Goal: Task Accomplishment & Management: Manage account settings

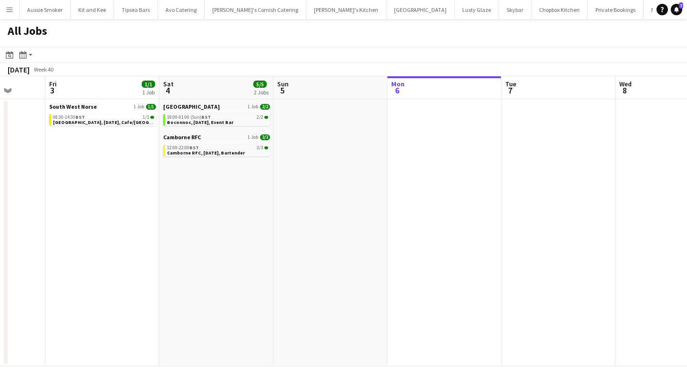
scroll to position [0, 263]
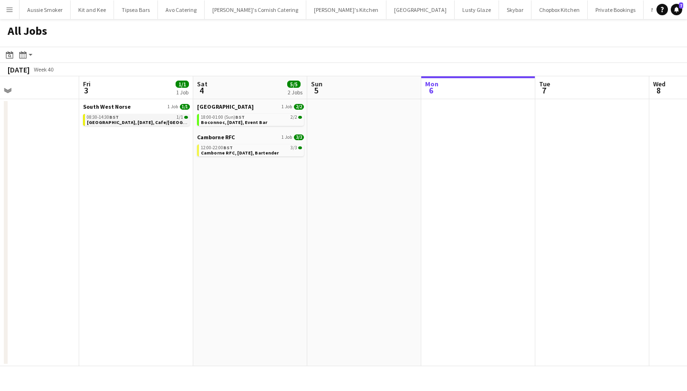
click at [111, 120] on span "[GEOGRAPHIC_DATA], [DATE], Cafe/[GEOGRAPHIC_DATA] (SW Norse)" at bounding box center [164, 122] width 155 height 6
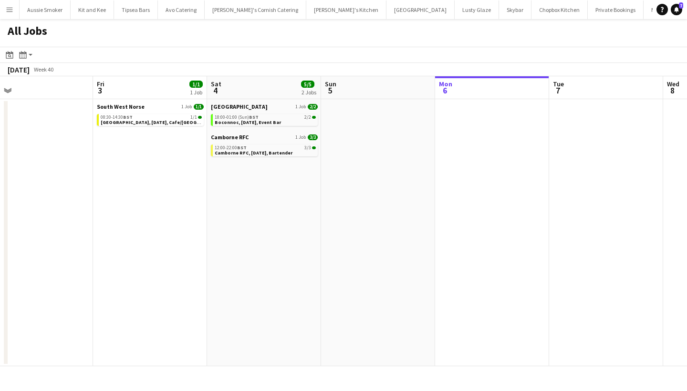
scroll to position [0, 364]
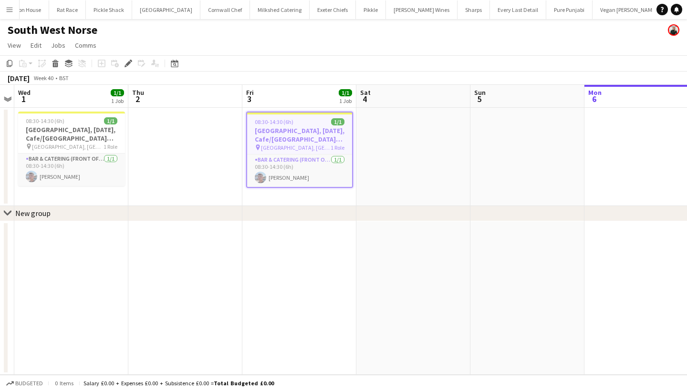
click at [281, 135] on h3 "[GEOGRAPHIC_DATA], [DATE], Cafe/[GEOGRAPHIC_DATA] (SW Norse)" at bounding box center [299, 135] width 105 height 17
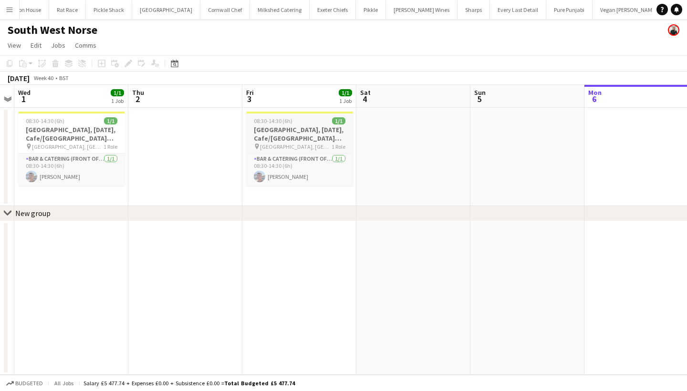
click at [294, 132] on h3 "[GEOGRAPHIC_DATA], [DATE], Cafe/[GEOGRAPHIC_DATA] (SW Norse)" at bounding box center [299, 134] width 107 height 17
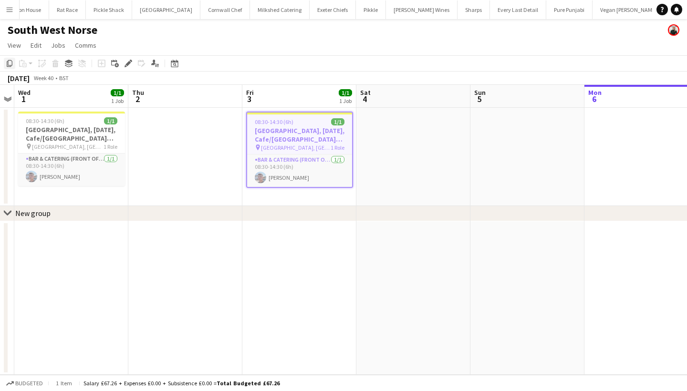
click at [7, 65] on icon at bounding box center [10, 63] width 6 height 7
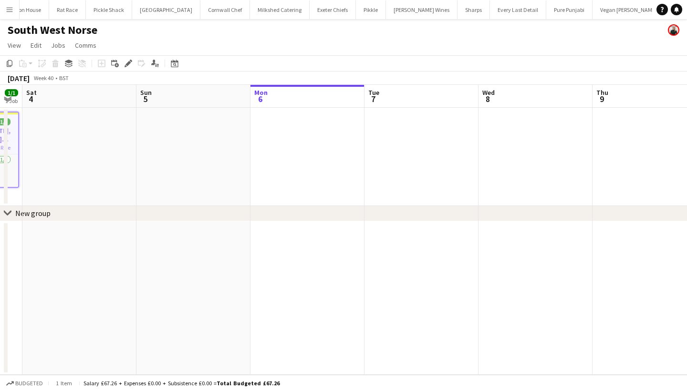
scroll to position [0, 284]
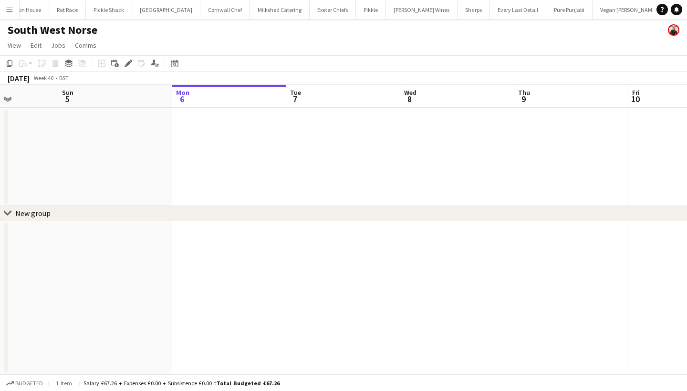
click at [322, 139] on app-date-cell at bounding box center [343, 157] width 114 height 98
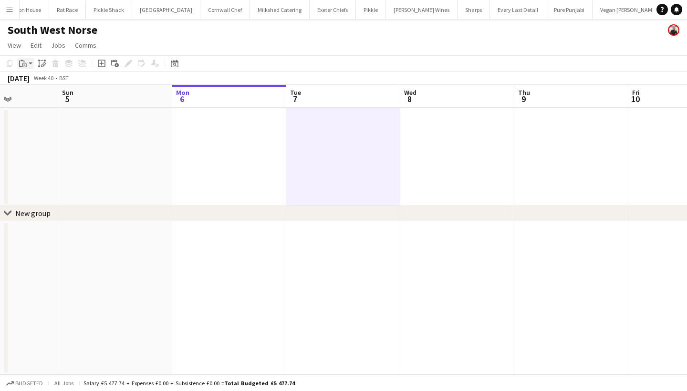
click at [21, 63] on icon "Paste" at bounding box center [23, 64] width 8 height 8
click at [44, 84] on link "Paste Command V" at bounding box center [62, 81] width 75 height 9
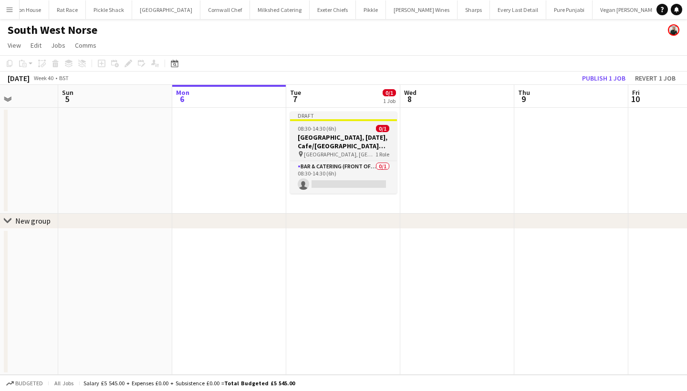
click at [318, 130] on span "08:30-14:30 (6h)" at bounding box center [317, 128] width 39 height 7
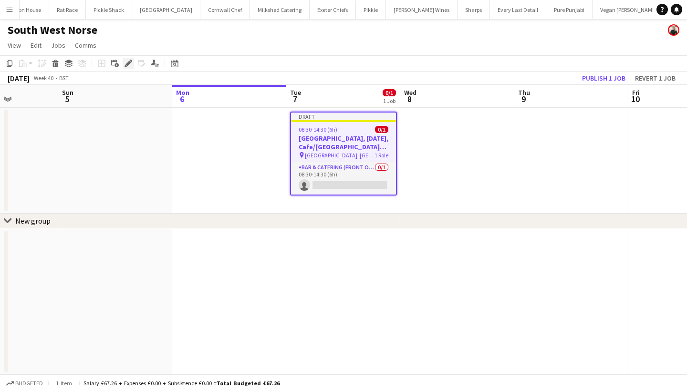
click at [128, 61] on icon "Edit" at bounding box center [129, 64] width 8 height 8
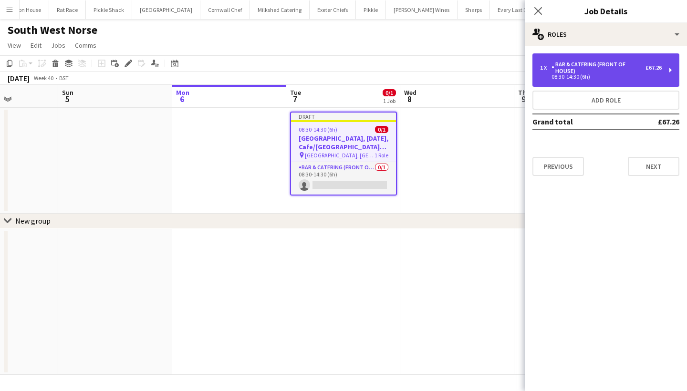
click at [609, 71] on div "Bar & Catering (Front of House)" at bounding box center [599, 67] width 94 height 13
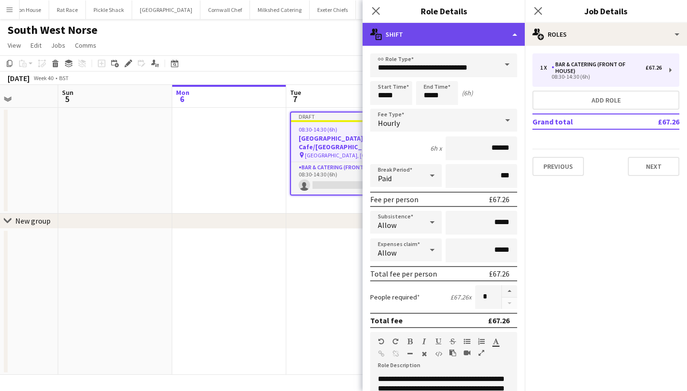
click at [490, 33] on div "multiple-actions-text Shift" at bounding box center [444, 34] width 162 height 23
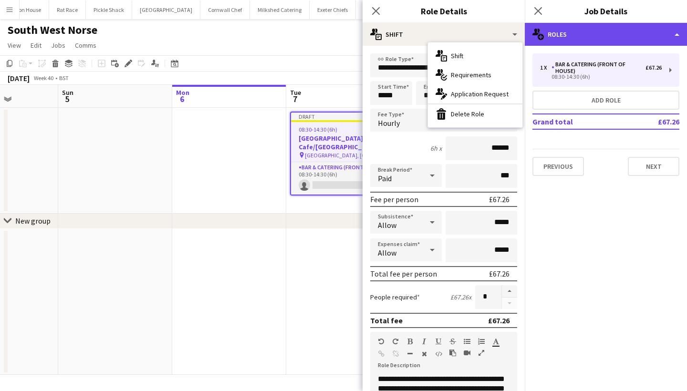
click at [599, 30] on div "multiple-users-add Roles" at bounding box center [606, 34] width 162 height 23
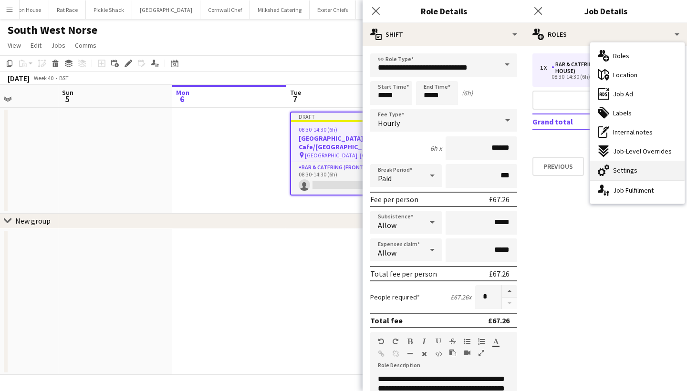
click at [632, 170] on span "Settings" at bounding box center [625, 170] width 24 height 9
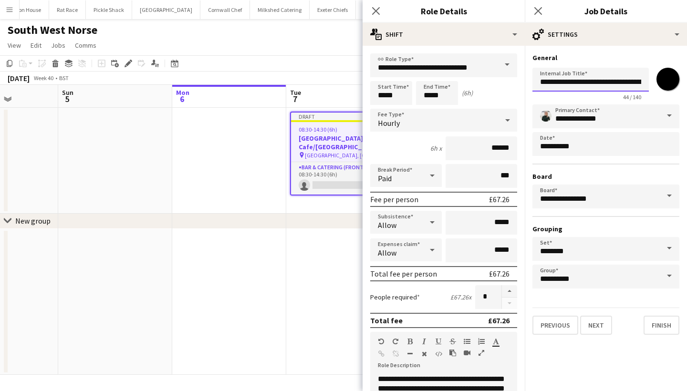
click at [567, 81] on input "**********" at bounding box center [591, 80] width 116 height 24
type input "**********"
click at [659, 322] on button "Finish" at bounding box center [662, 325] width 36 height 19
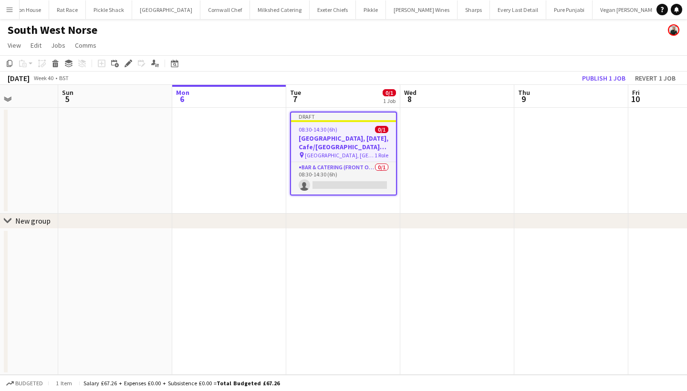
click at [317, 131] on span "08:30-14:30 (6h)" at bounding box center [318, 129] width 39 height 7
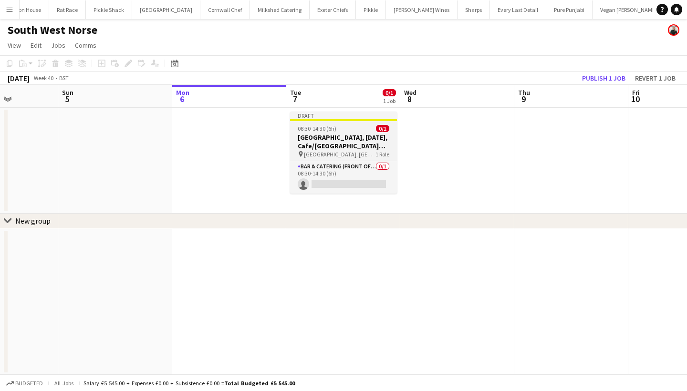
click at [317, 131] on span "08:30-14:30 (6h)" at bounding box center [317, 128] width 39 height 7
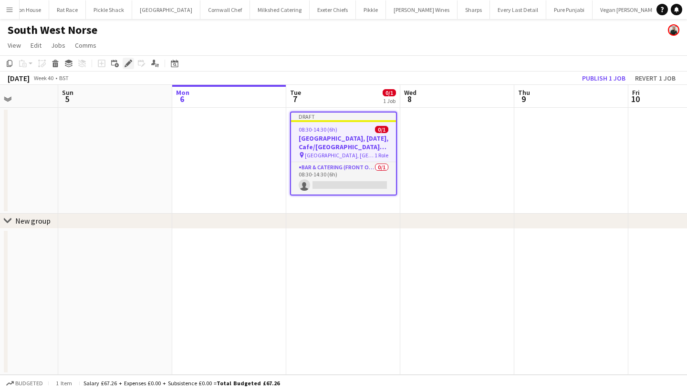
click at [130, 65] on icon "Edit" at bounding box center [129, 64] width 8 height 8
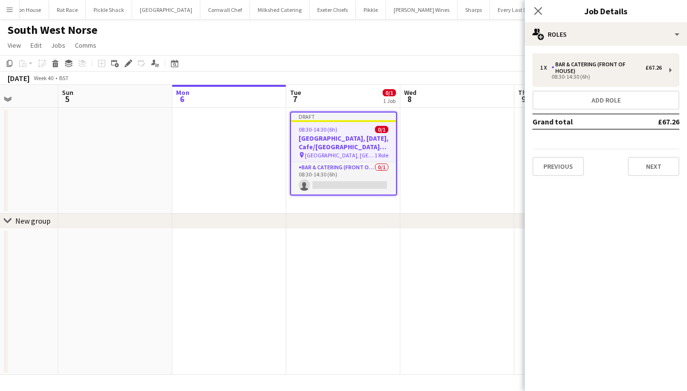
click at [603, 19] on div "Close pop-in Job Details" at bounding box center [606, 11] width 162 height 23
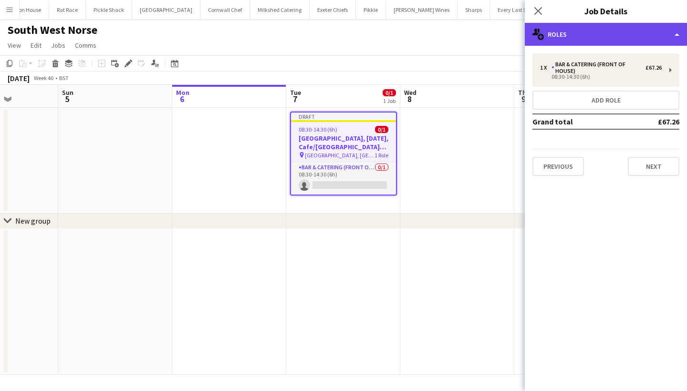
click at [605, 37] on div "multiple-users-add Roles" at bounding box center [606, 34] width 162 height 23
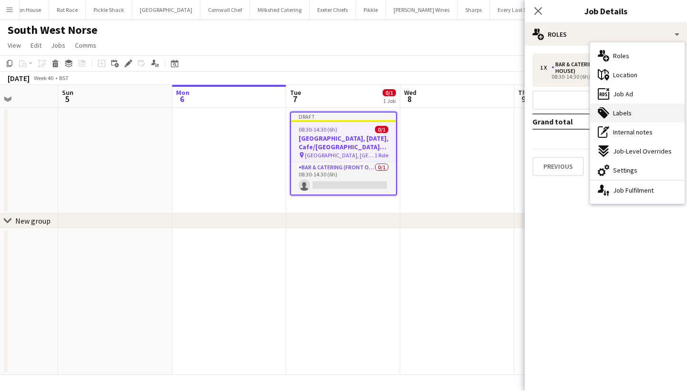
click at [631, 105] on div "tags-double Labels" at bounding box center [638, 113] width 95 height 19
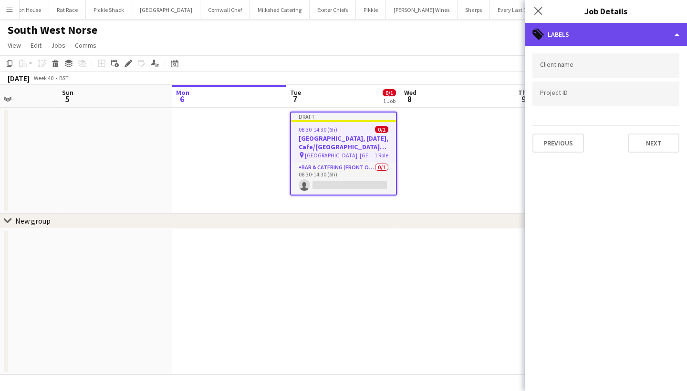
click at [599, 31] on div "tags-double Labels" at bounding box center [606, 34] width 162 height 23
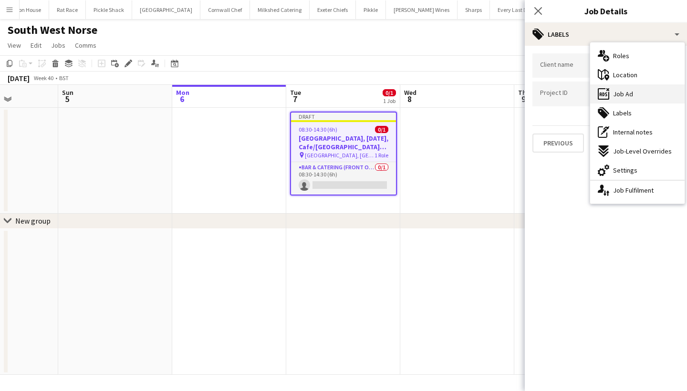
click at [624, 92] on span "Job Ad" at bounding box center [623, 94] width 20 height 9
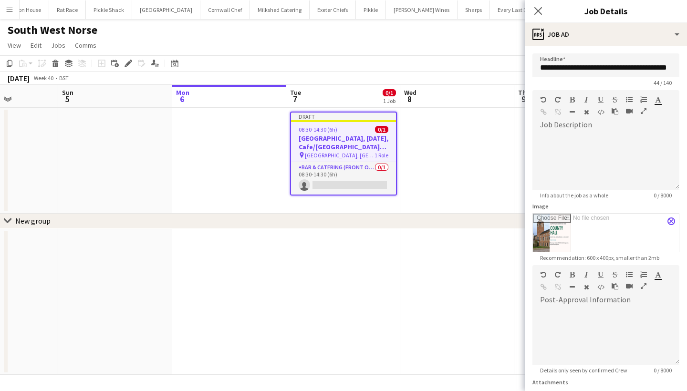
click at [673, 222] on app-icon "close" at bounding box center [672, 222] width 6 height 4
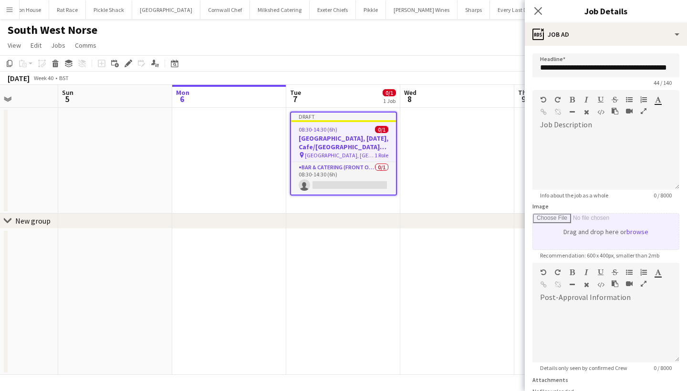
click at [644, 225] on input "Image" at bounding box center [606, 232] width 146 height 36
type input "**********"
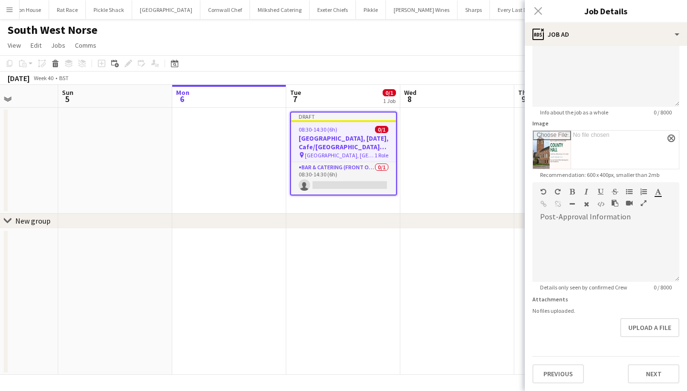
scroll to position [83, 0]
click at [652, 373] on button "Next" at bounding box center [654, 374] width 52 height 19
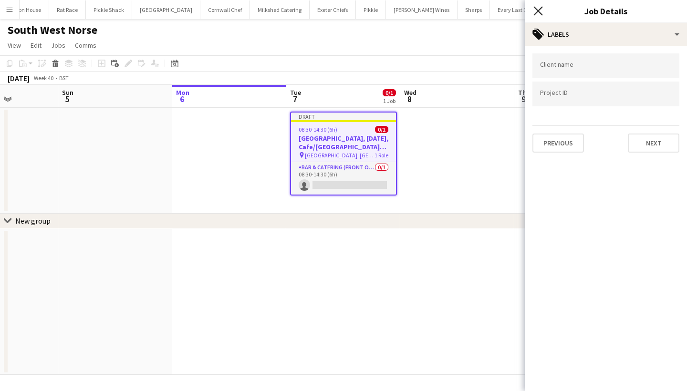
click at [539, 10] on icon "Close pop-in" at bounding box center [538, 10] width 9 height 9
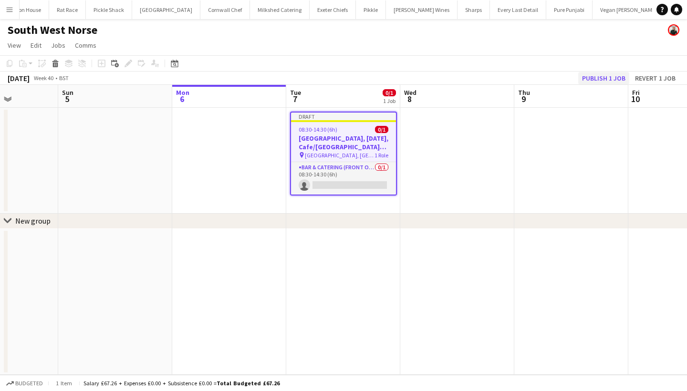
click at [601, 81] on button "Publish 1 job" at bounding box center [604, 78] width 51 height 12
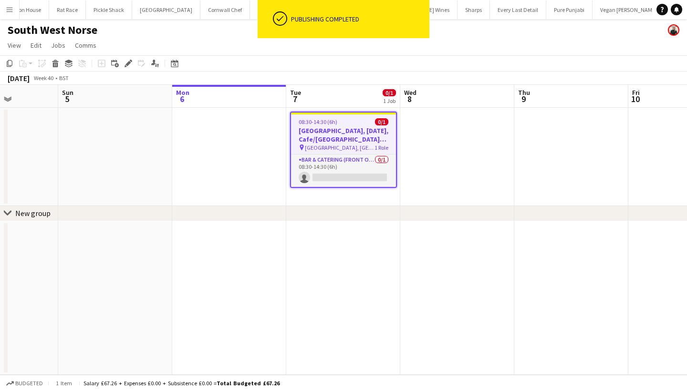
click at [334, 134] on h3 "Exeter, 7th October, Cafe/Barista (SW Norse)" at bounding box center [343, 135] width 105 height 17
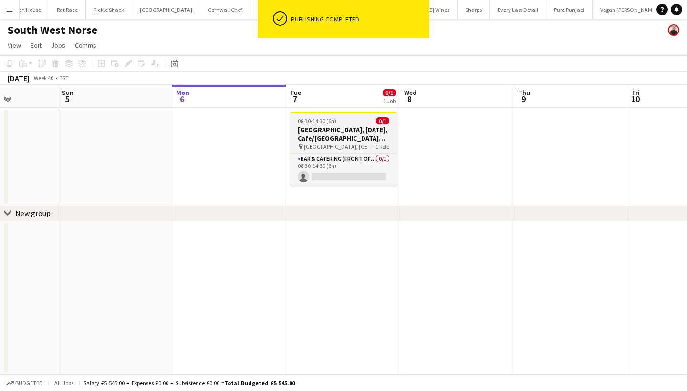
click at [326, 134] on h3 "Exeter, 7th October, Cafe/Barista (SW Norse)" at bounding box center [343, 134] width 107 height 17
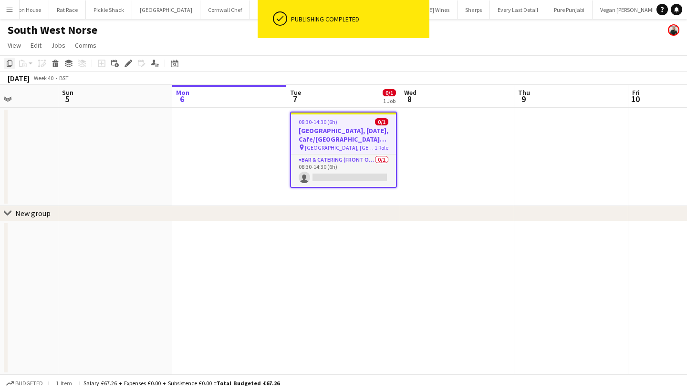
click at [10, 62] on icon "Copy" at bounding box center [10, 64] width 8 height 8
click at [447, 146] on app-date-cell at bounding box center [458, 157] width 114 height 98
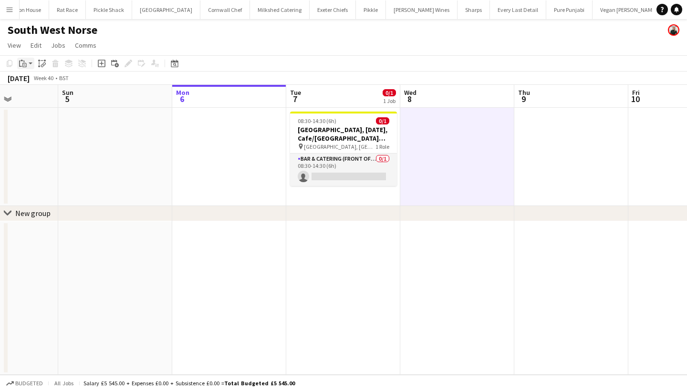
click at [25, 63] on icon at bounding box center [24, 65] width 4 height 4
click at [50, 79] on link "Paste Command V" at bounding box center [62, 81] width 75 height 9
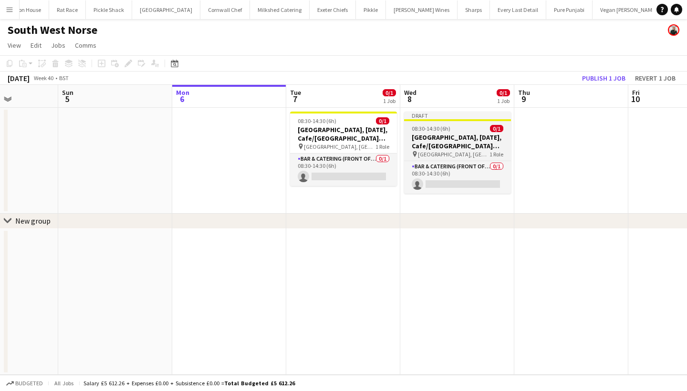
click at [455, 124] on app-job-card "Draft 08:30-14:30 (6h) 0/1 Exeter, 7th October, Cafe/Barista (SW Norse) pin Dev…" at bounding box center [457, 153] width 107 height 82
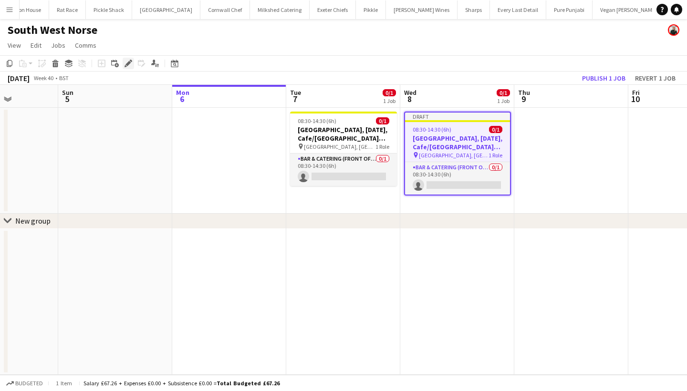
click at [128, 63] on icon at bounding box center [128, 63] width 5 height 5
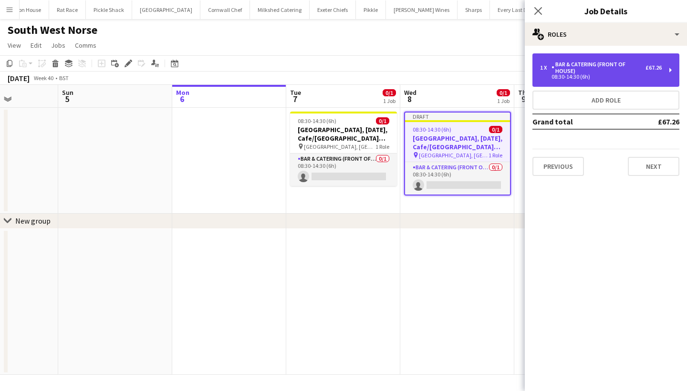
click at [579, 67] on div "Bar & Catering (Front of House)" at bounding box center [599, 67] width 94 height 13
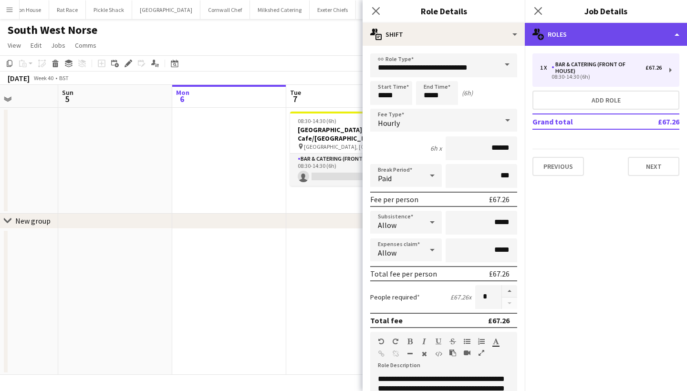
click at [624, 35] on div "multiple-users-add Roles" at bounding box center [606, 34] width 162 height 23
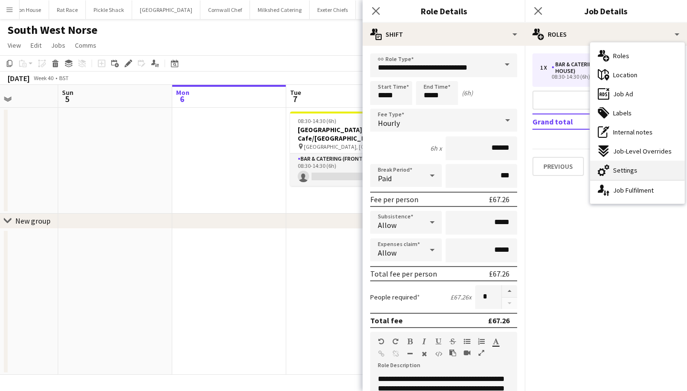
click at [636, 165] on div "cog-double-3 Settings" at bounding box center [638, 170] width 95 height 19
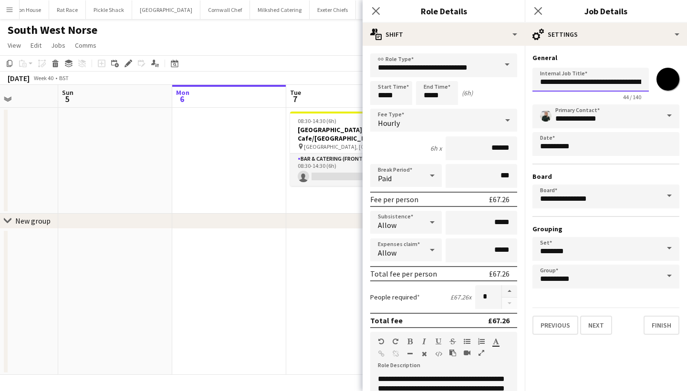
click at [566, 79] on input "**********" at bounding box center [591, 80] width 116 height 24
type input "**********"
click at [652, 321] on button "Finish" at bounding box center [662, 325] width 36 height 19
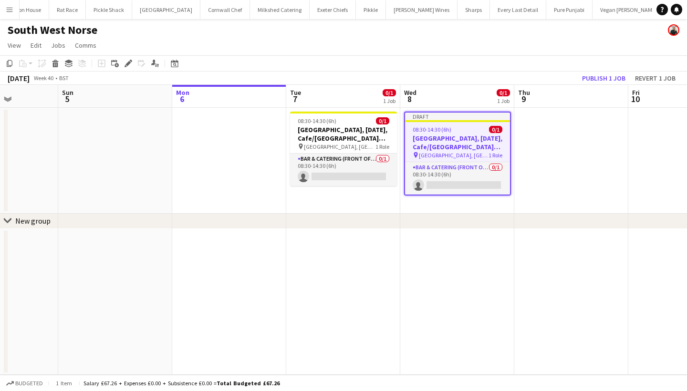
click at [597, 65] on app-toolbar "Copy Paste Paste Command V Paste with crew Command Shift V Paste linked Job Del…" at bounding box center [343, 63] width 687 height 16
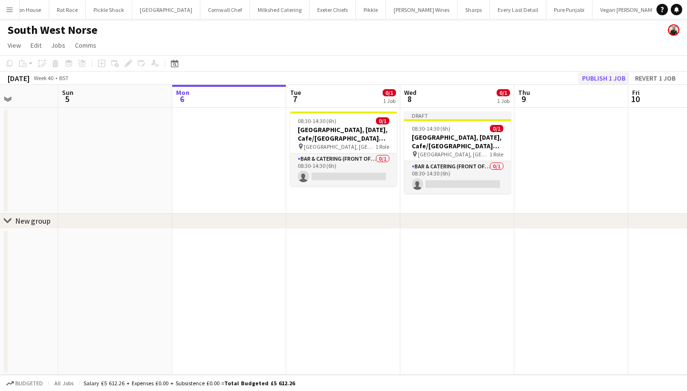
click at [597, 84] on button "Publish 1 job" at bounding box center [604, 78] width 51 height 12
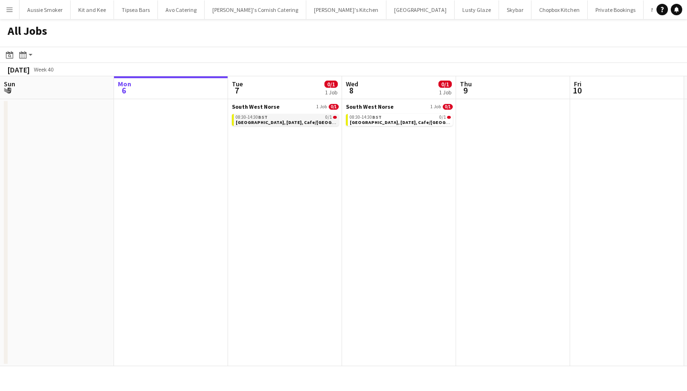
click at [300, 123] on span "Exeter, 7th October, Cafe/Barista (SW Norse)" at bounding box center [313, 122] width 155 height 6
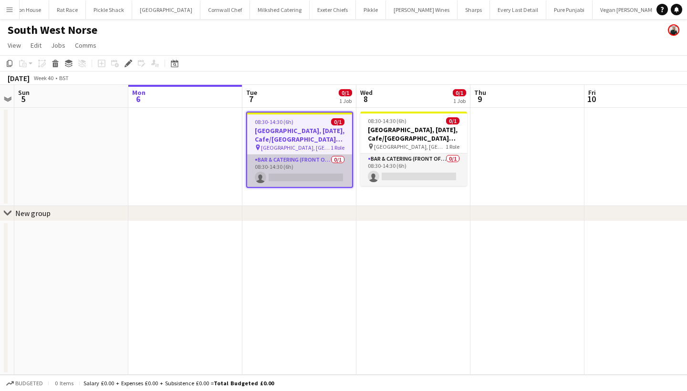
click at [316, 169] on app-card-role "Bar & Catering (Front of House) 0/1 08:30-14:30 (6h) single-neutral-actions" at bounding box center [299, 171] width 105 height 32
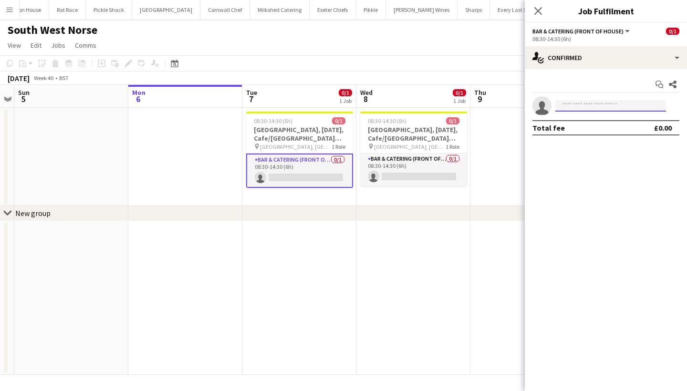
click at [574, 106] on input at bounding box center [611, 105] width 111 height 11
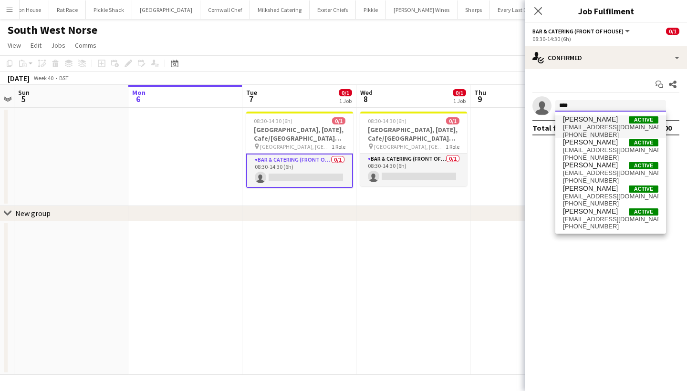
type input "****"
click at [585, 127] on span "jackabailey1@icloud.com" at bounding box center [610, 128] width 95 height 8
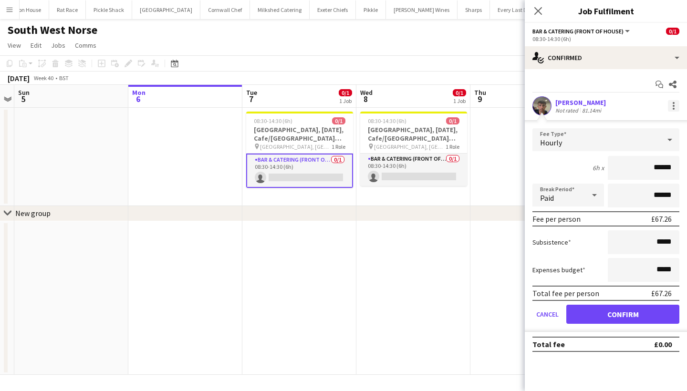
click at [674, 107] on div at bounding box center [673, 105] width 11 height 11
click at [636, 193] on span "Remove" at bounding box center [627, 192] width 29 height 8
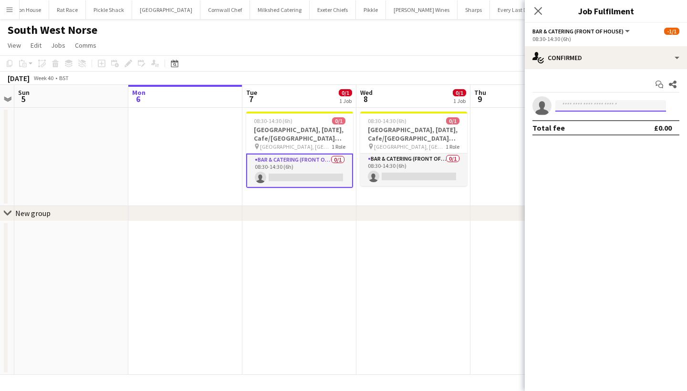
click at [575, 105] on input at bounding box center [611, 105] width 111 height 11
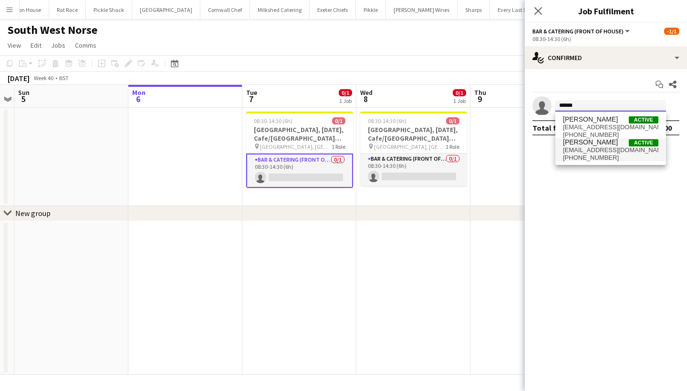
type input "******"
click at [603, 152] on span "jack-bellamy@outlook.com" at bounding box center [610, 151] width 95 height 8
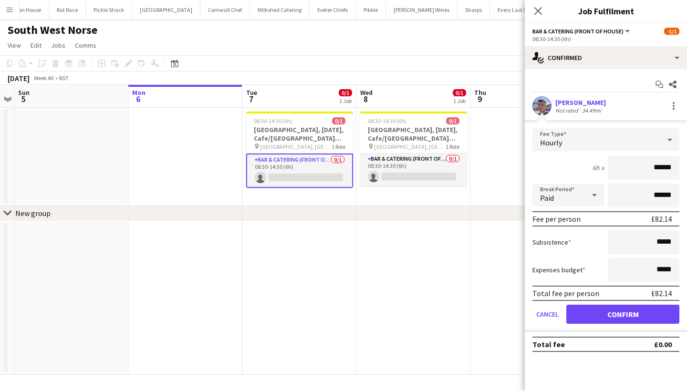
type input "******"
click at [608, 314] on button "Confirm" at bounding box center [623, 314] width 113 height 19
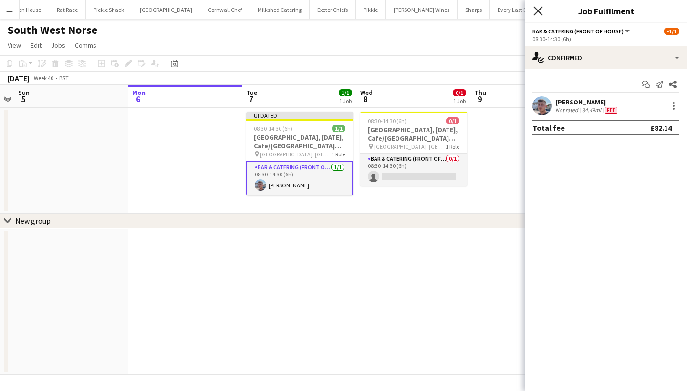
click at [539, 13] on icon "Close pop-in" at bounding box center [538, 10] width 9 height 9
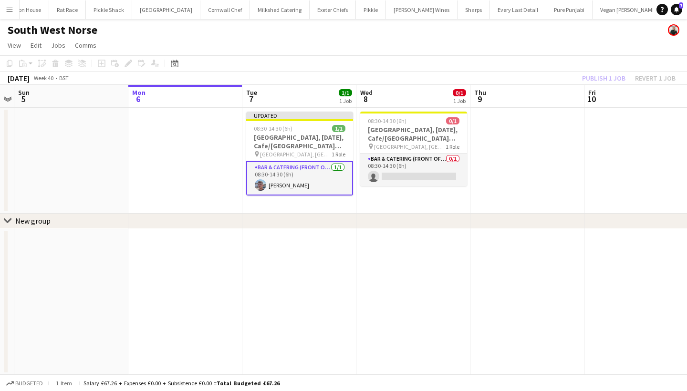
click at [594, 73] on div "Publish 1 job Revert 1 job" at bounding box center [629, 78] width 116 height 12
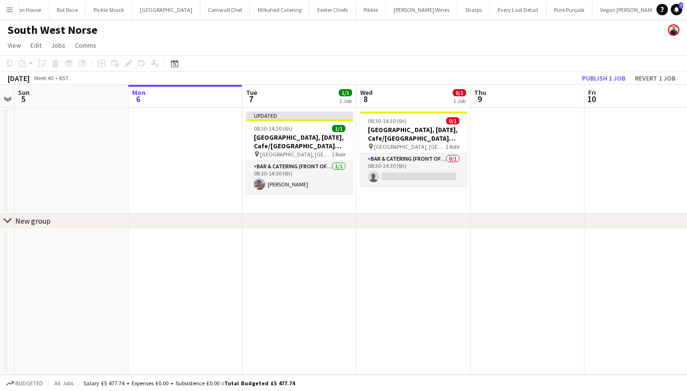
click at [594, 73] on button "Publish 1 job" at bounding box center [604, 78] width 51 height 12
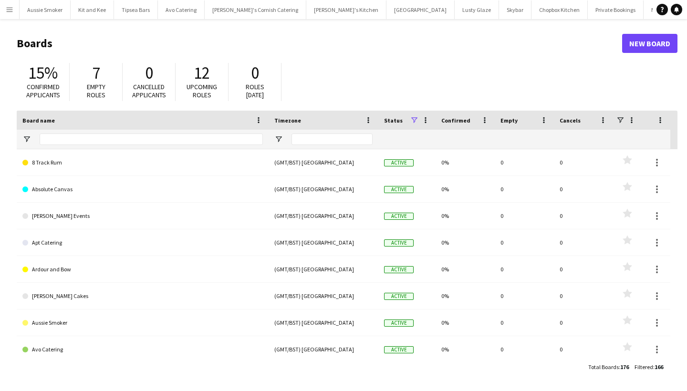
click at [9, 12] on app-icon "Menu" at bounding box center [10, 10] width 8 height 8
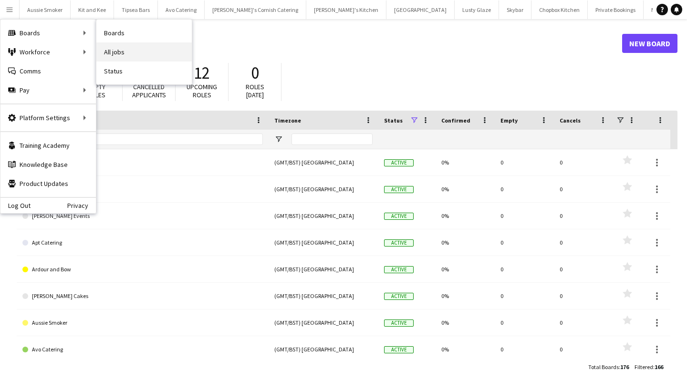
click at [127, 45] on link "All jobs" at bounding box center [143, 51] width 95 height 19
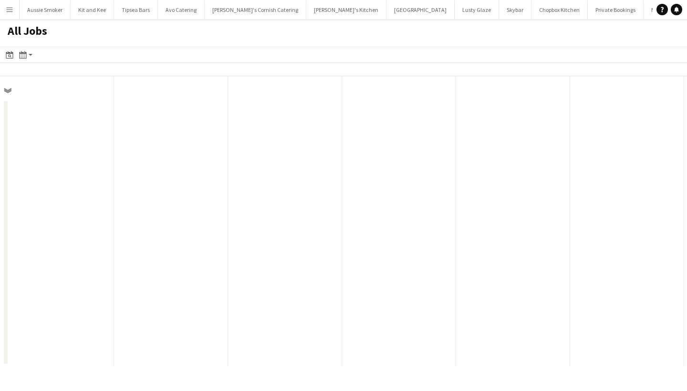
scroll to position [0, 228]
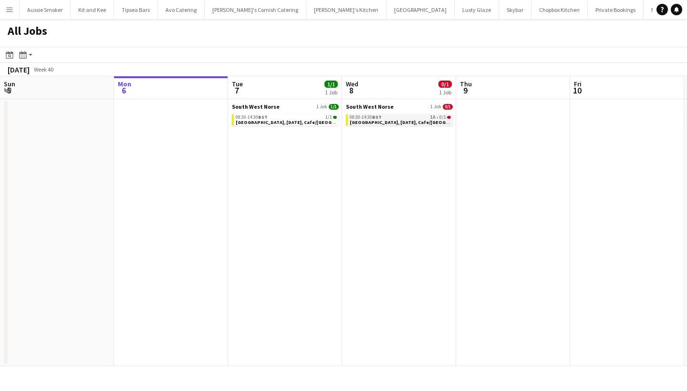
click at [409, 120] on span "[GEOGRAPHIC_DATA], [DATE], Cafe/[GEOGRAPHIC_DATA] (SW Norse)" at bounding box center [427, 122] width 155 height 6
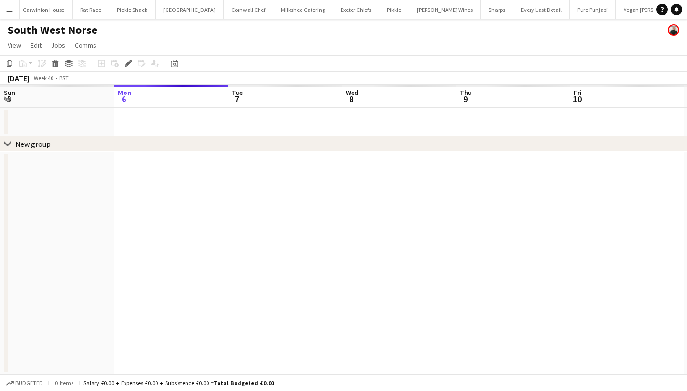
scroll to position [0, 718]
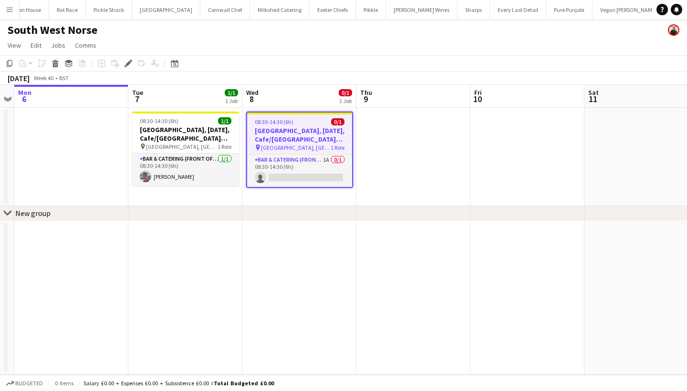
click at [295, 152] on app-job-card "08:30-14:30 (6h) 0/1 [GEOGRAPHIC_DATA], [DATE], Cafe/[GEOGRAPHIC_DATA] (SW Nors…" at bounding box center [299, 150] width 107 height 76
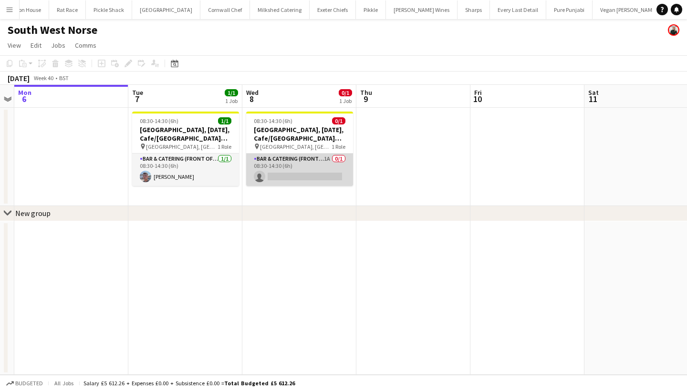
click at [326, 161] on app-card-role "Bar & Catering (Front of House) 1A 0/1 08:30-14:30 (6h) single-neutral-actions" at bounding box center [299, 170] width 107 height 32
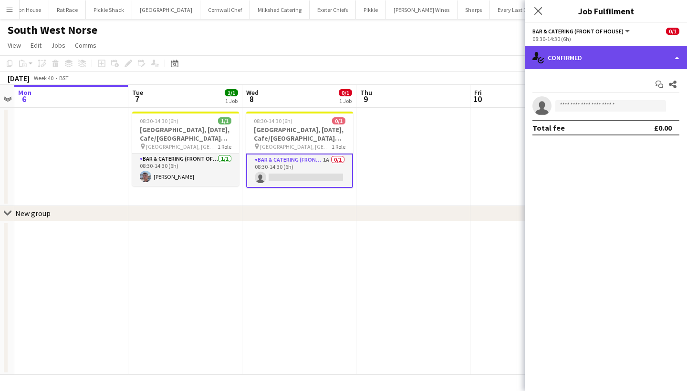
click at [568, 60] on div "single-neutral-actions-check-2 Confirmed" at bounding box center [606, 57] width 162 height 23
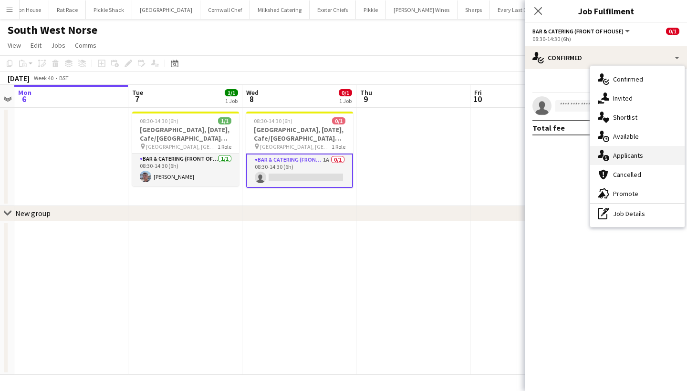
click at [610, 156] on div "single-neutral-actions-information Applicants" at bounding box center [638, 155] width 95 height 19
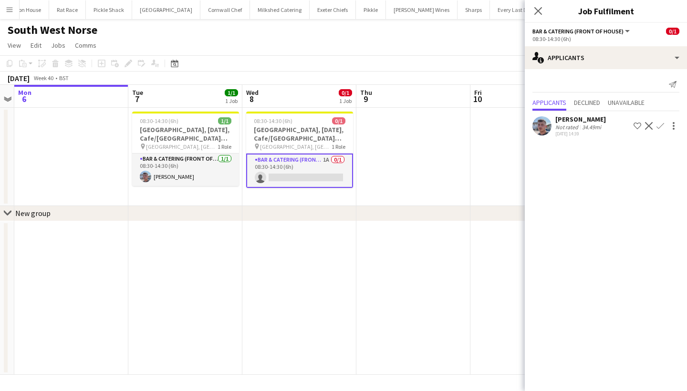
click at [661, 125] on app-icon "Confirm" at bounding box center [661, 126] width 8 height 8
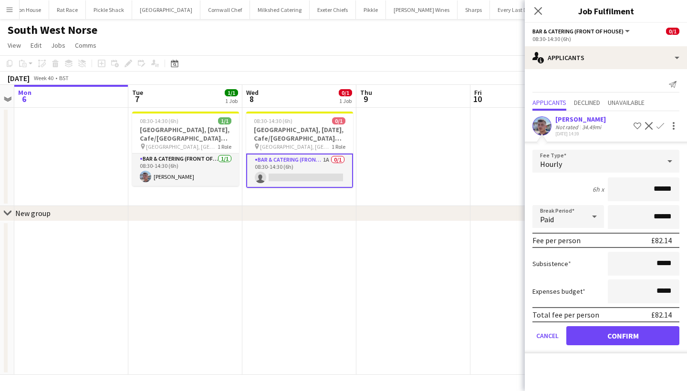
type input "******"
click at [630, 335] on button "Confirm" at bounding box center [623, 336] width 113 height 19
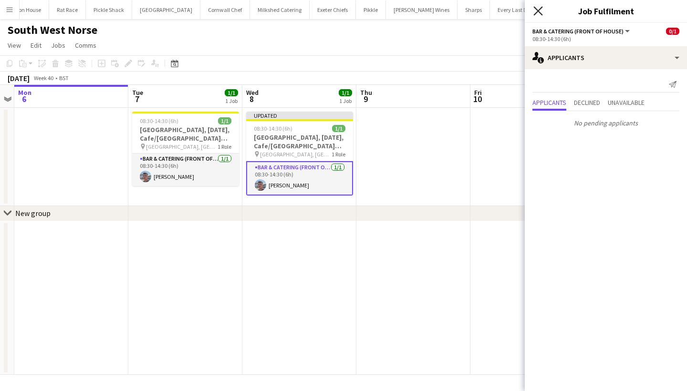
click at [539, 13] on icon "Close pop-in" at bounding box center [538, 10] width 9 height 9
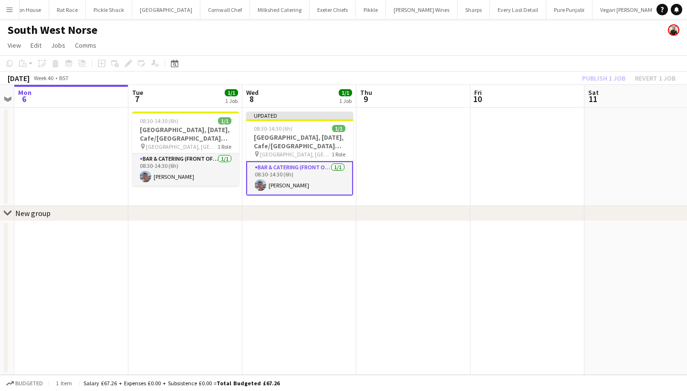
click at [604, 83] on div "Publish 1 job Revert 1 job" at bounding box center [629, 78] width 116 height 12
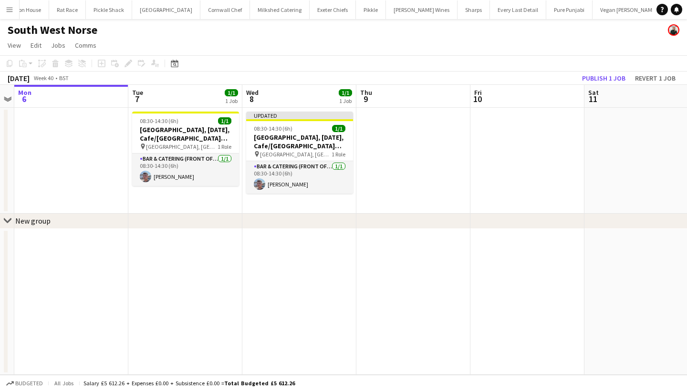
click at [604, 83] on button "Publish 1 job" at bounding box center [604, 78] width 51 height 12
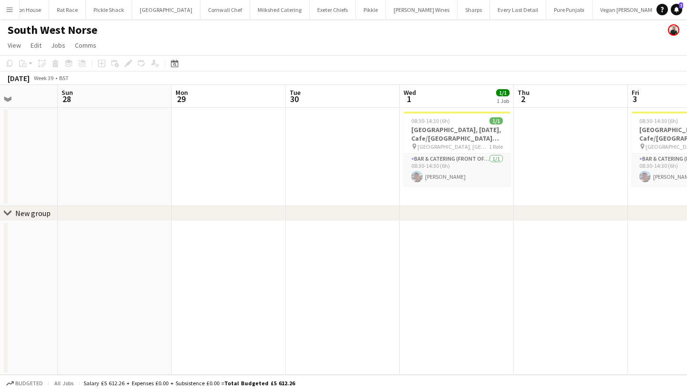
scroll to position [0, 286]
click at [14, 11] on button "Menu" at bounding box center [9, 9] width 19 height 19
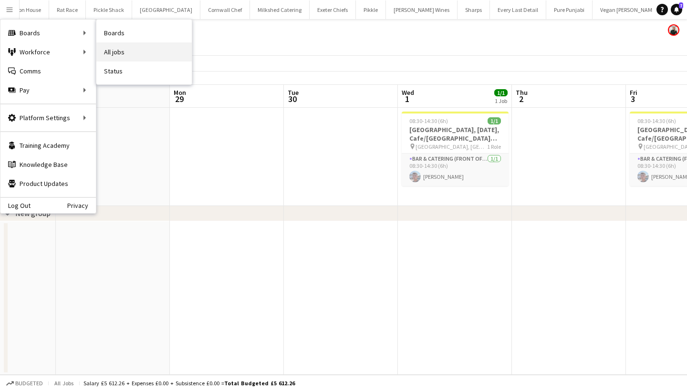
click at [148, 53] on link "All jobs" at bounding box center [143, 51] width 95 height 19
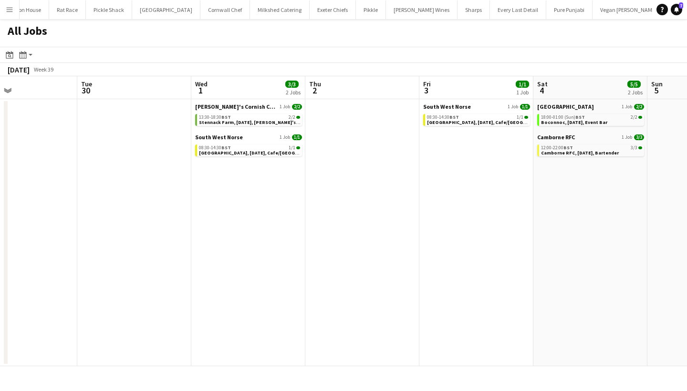
scroll to position [0, 384]
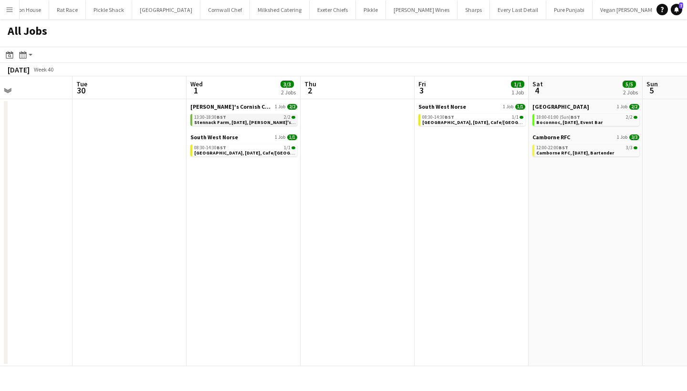
click at [211, 125] on app-brief-job-card "13:30-18:30 BST 2/2 Stennack Farm, 1st October, Kerra's Catering" at bounding box center [243, 120] width 107 height 12
click at [224, 124] on span "Stennack Farm, [DATE], [PERSON_NAME]'s Catering" at bounding box center [253, 122] width 118 height 6
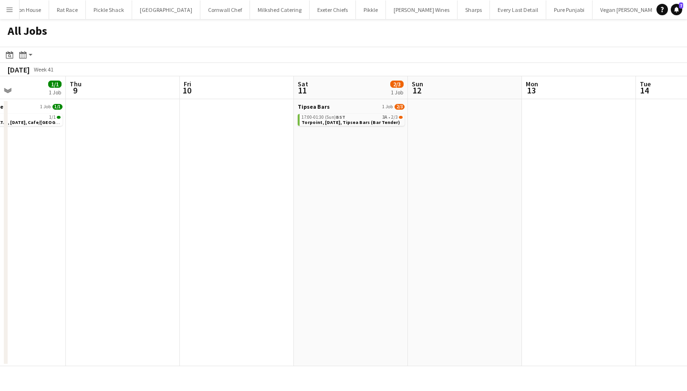
scroll to position [0, 284]
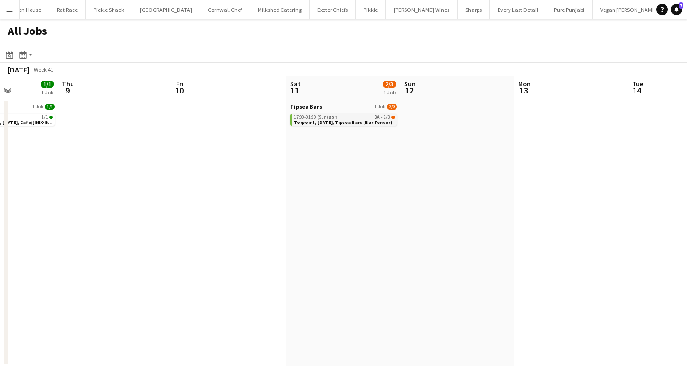
click at [372, 117] on div "17:00-01:30 (Sun) BST 3A • 2/3" at bounding box center [344, 117] width 101 height 5
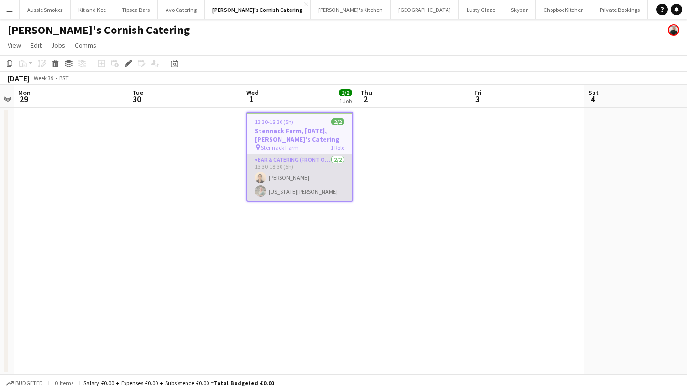
click at [291, 170] on app-card-role "Bar & Catering (Front of House) [DATE] 13:30-18:30 (5h) [PERSON_NAME] [US_STATE…" at bounding box center [299, 178] width 105 height 46
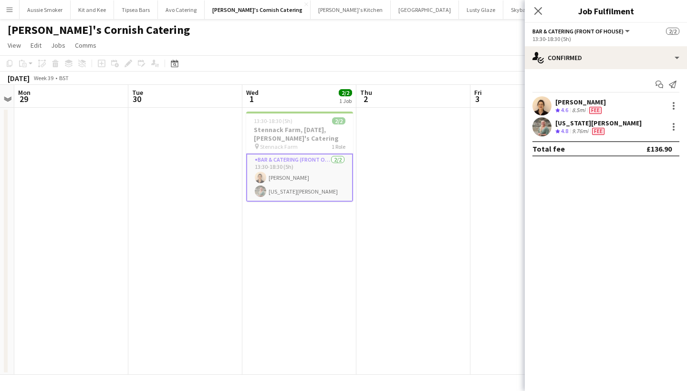
click at [565, 125] on div "[US_STATE][PERSON_NAME]" at bounding box center [599, 123] width 86 height 9
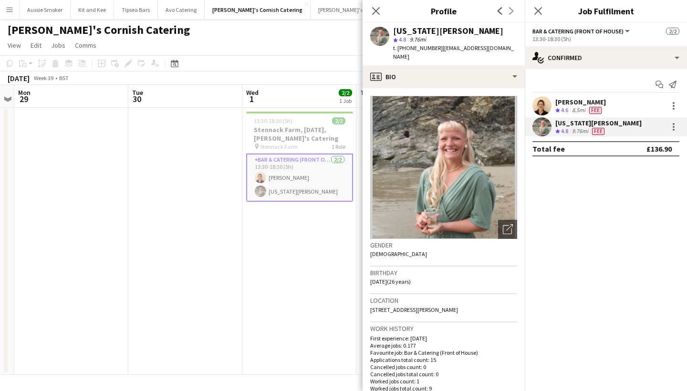
drag, startPoint x: 484, startPoint y: 301, endPoint x: 462, endPoint y: 300, distance: 22.0
click at [462, 300] on div "Location [STREET_ADDRESS][PERSON_NAME]" at bounding box center [443, 309] width 147 height 28
copy span "TR4 8PB"
click at [10, 7] on app-icon "Menu" at bounding box center [10, 10] width 8 height 8
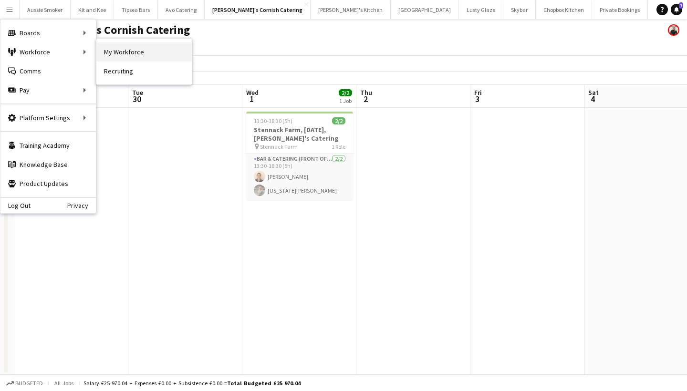
click at [135, 50] on link "My Workforce" at bounding box center [143, 51] width 95 height 19
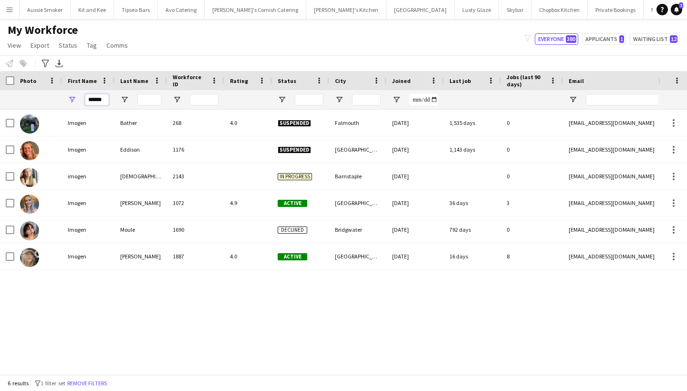
click at [98, 95] on input "******" at bounding box center [97, 99] width 24 height 11
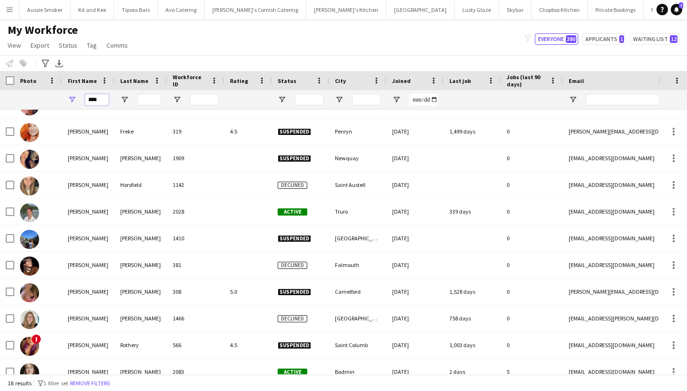
type input "****"
click at [154, 97] on input "Last Name Filter Input" at bounding box center [149, 99] width 24 height 11
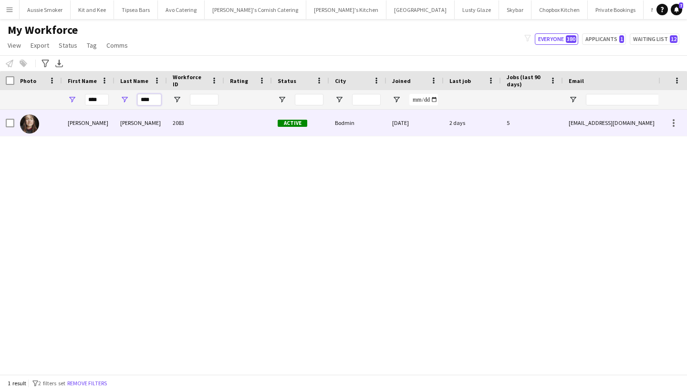
type input "****"
click at [158, 122] on div "Williams" at bounding box center [141, 123] width 53 height 26
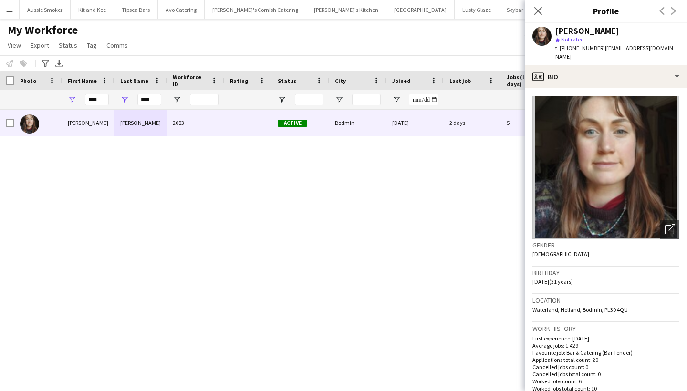
drag, startPoint x: 630, startPoint y: 302, endPoint x: 603, endPoint y: 301, distance: 26.8
click at [603, 301] on div "Location Waterland, Helland, Bodmin, PL30 4QU" at bounding box center [606, 309] width 147 height 28
copy span "PL30 4QU"
click at [92, 94] on input "****" at bounding box center [97, 99] width 24 height 11
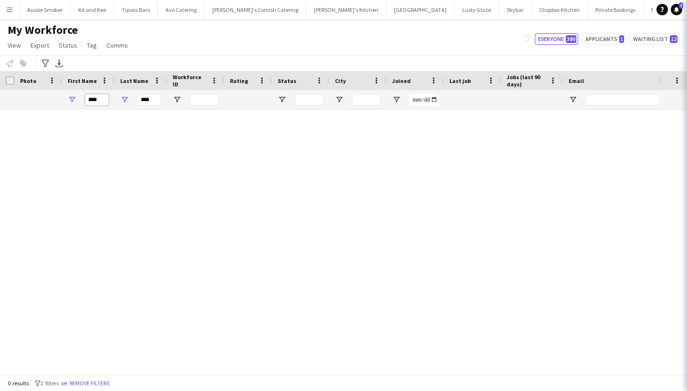
type input "****"
drag, startPoint x: 92, startPoint y: 94, endPoint x: 151, endPoint y: 102, distance: 59.3
click at [151, 102] on input "****" at bounding box center [149, 99] width 24 height 11
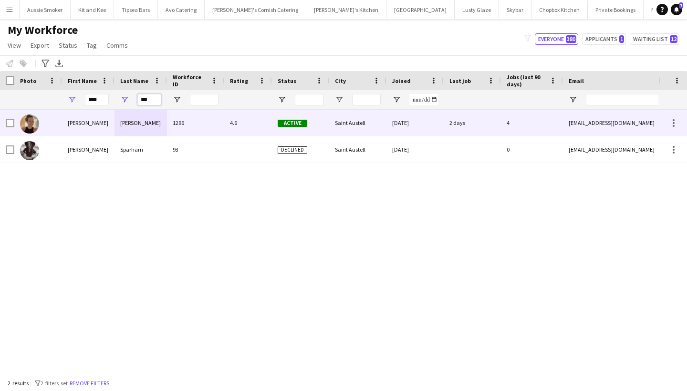
type input "***"
click at [132, 128] on div "Hamley" at bounding box center [141, 123] width 53 height 26
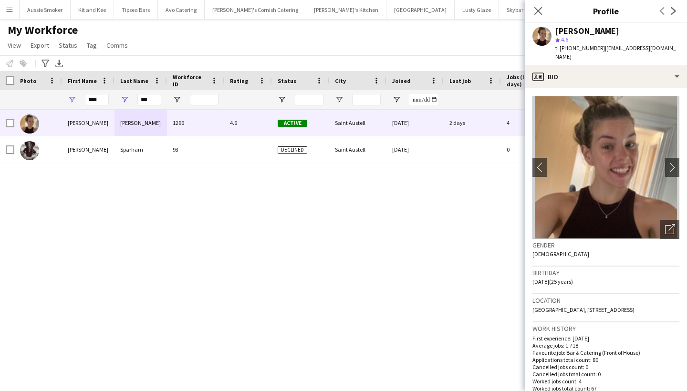
drag, startPoint x: 560, startPoint y: 311, endPoint x: 663, endPoint y: 300, distance: 103.7
click at [663, 300] on div "Location Hedgerows cottage, Tregongeeves farm, Saint Austell, PL26 7ds" at bounding box center [606, 309] width 147 height 28
copy span "PL26 7ds"
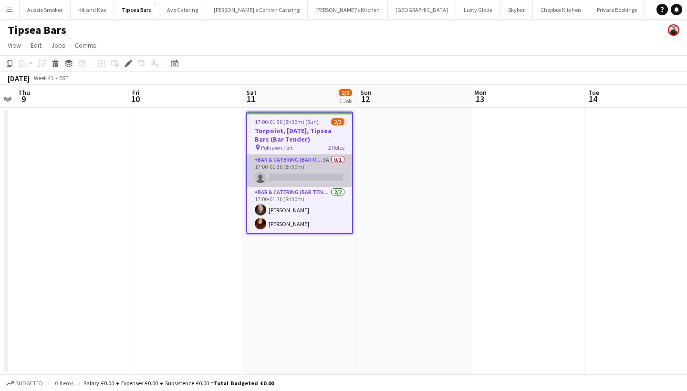
click at [309, 165] on app-card-role "Bar & Catering (Bar Manager) 3A 0/1 17:00-01:30 (8h30m) single-neutral-actions" at bounding box center [299, 171] width 105 height 32
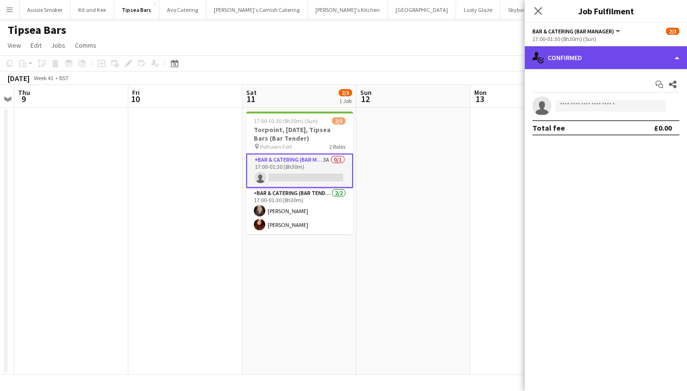
click at [601, 54] on div "single-neutral-actions-check-2 Confirmed" at bounding box center [606, 57] width 162 height 23
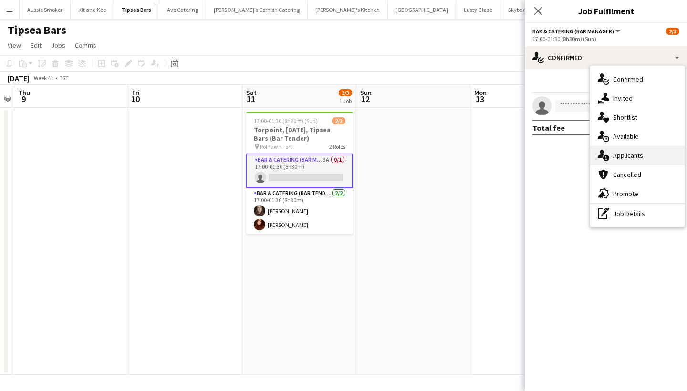
click at [634, 156] on span "Applicants" at bounding box center [628, 155] width 30 height 9
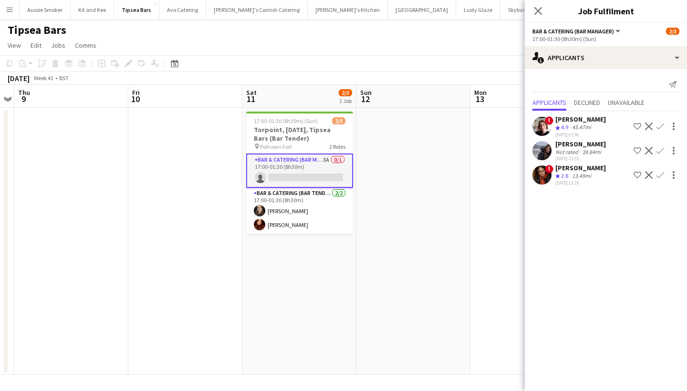
click at [662, 126] on app-icon "Confirm" at bounding box center [661, 127] width 8 height 8
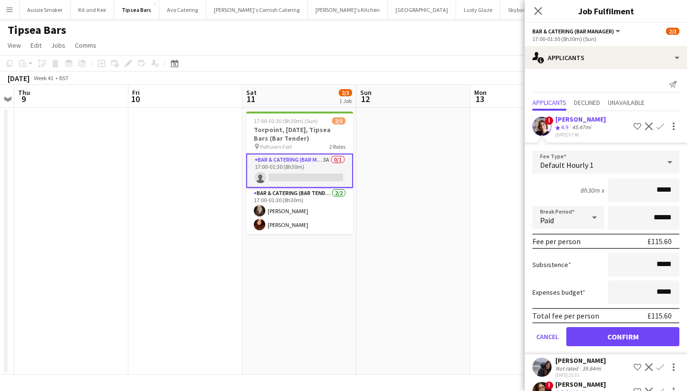
type input "******"
click at [635, 338] on button "Confirm" at bounding box center [623, 336] width 113 height 19
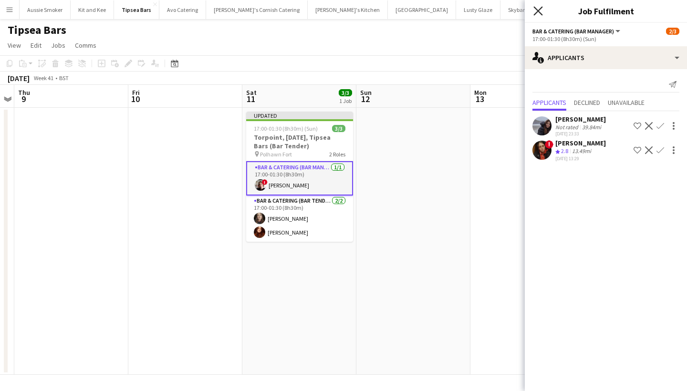
click at [540, 11] on icon "Close pop-in" at bounding box center [538, 10] width 9 height 9
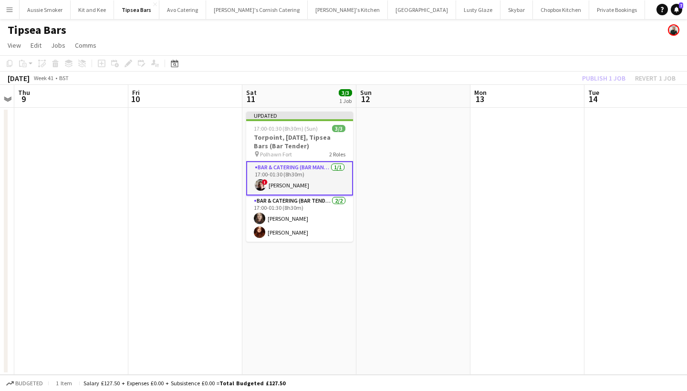
click at [609, 77] on div "Publish 1 job Revert 1 job" at bounding box center [629, 78] width 116 height 12
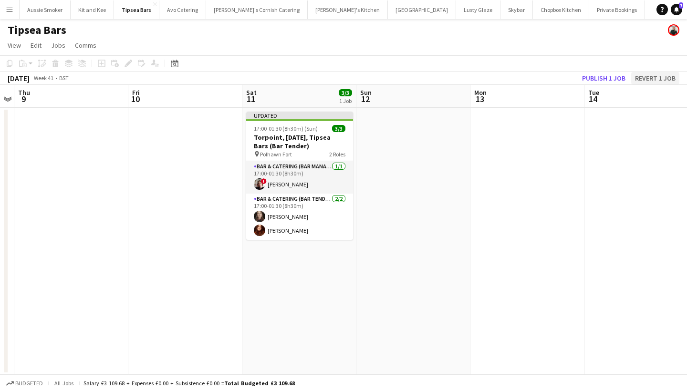
click at [656, 80] on button "Revert 1 job" at bounding box center [656, 78] width 48 height 12
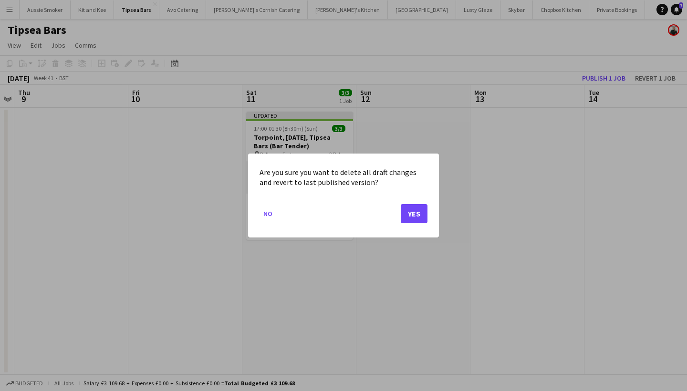
click at [421, 210] on button "Yes" at bounding box center [414, 213] width 27 height 19
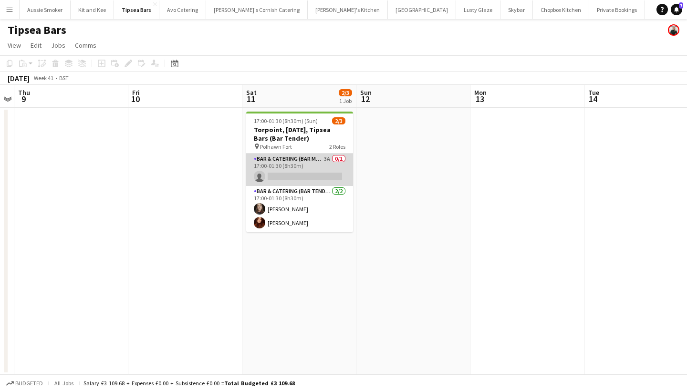
click at [303, 175] on app-card-role "Bar & Catering (Bar Manager) 3A 0/1 17:00-01:30 (8h30m) single-neutral-actions" at bounding box center [299, 170] width 107 height 32
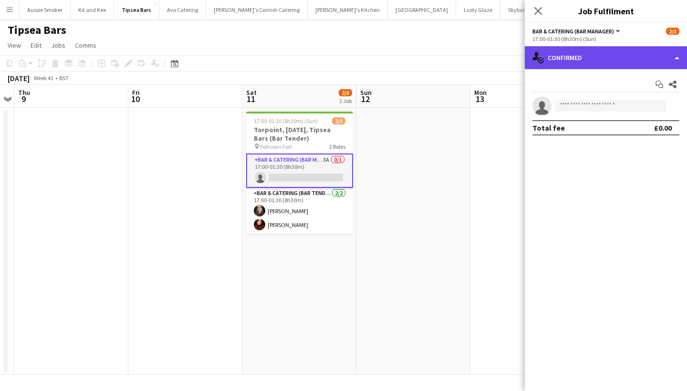
click at [626, 57] on div "single-neutral-actions-check-2 Confirmed" at bounding box center [606, 57] width 162 height 23
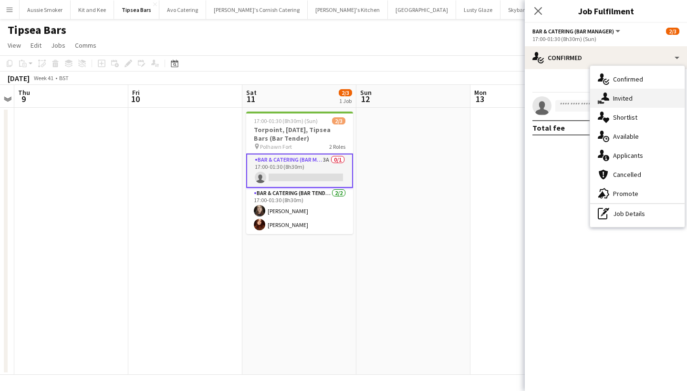
click at [624, 101] on span "Invited" at bounding box center [623, 98] width 20 height 9
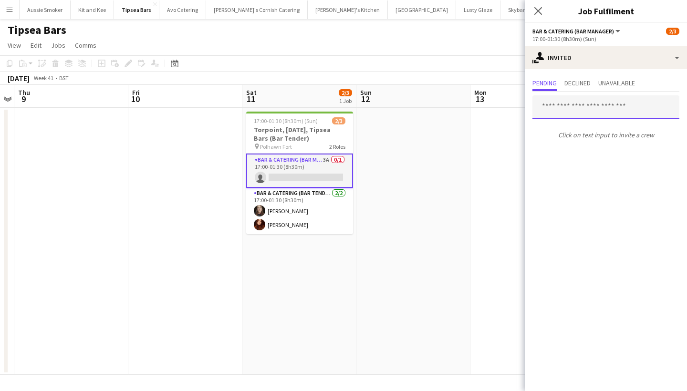
click at [568, 109] on input "text" at bounding box center [606, 107] width 147 height 24
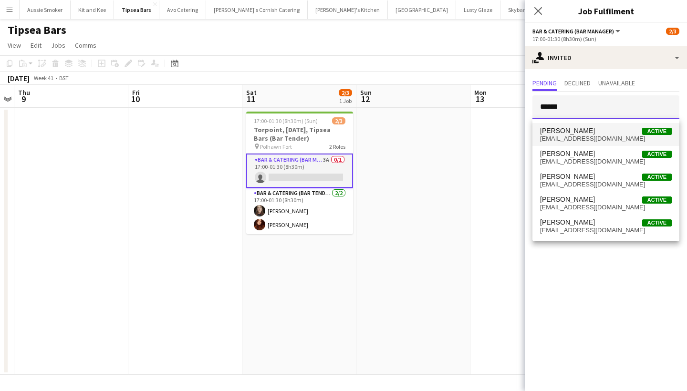
type input "******"
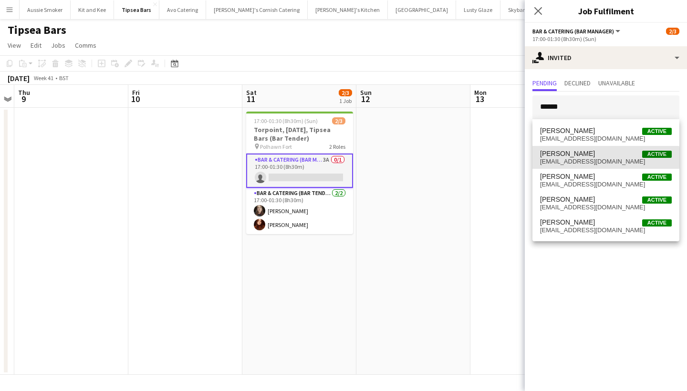
drag, startPoint x: 569, startPoint y: 124, endPoint x: 576, endPoint y: 158, distance: 35.1
click at [576, 158] on span "lauren262@hotmail.co.uk" at bounding box center [606, 162] width 132 height 8
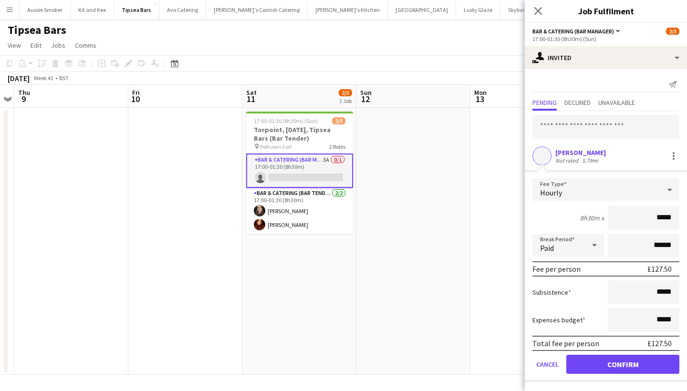
type input "******"
click at [599, 361] on button "Confirm" at bounding box center [623, 364] width 113 height 19
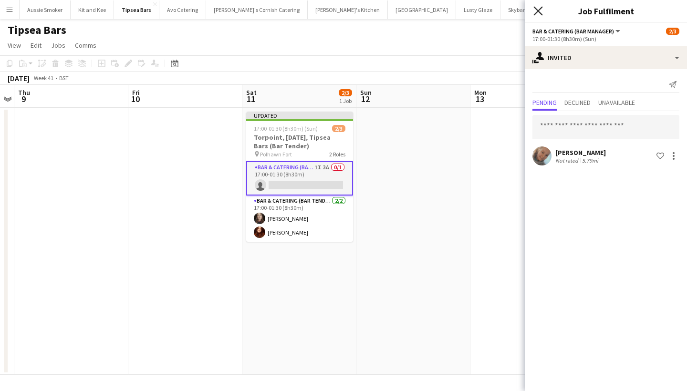
click at [536, 10] on icon "Close pop-in" at bounding box center [538, 10] width 9 height 9
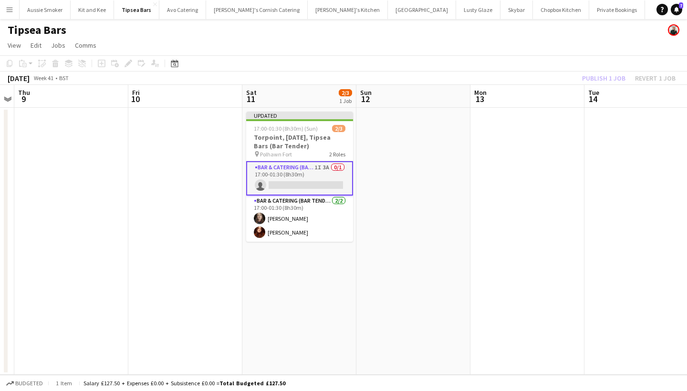
click at [601, 71] on app-toolbar "Copy Paste Paste Command V Paste with crew Command Shift V Paste linked Job Del…" at bounding box center [343, 63] width 687 height 16
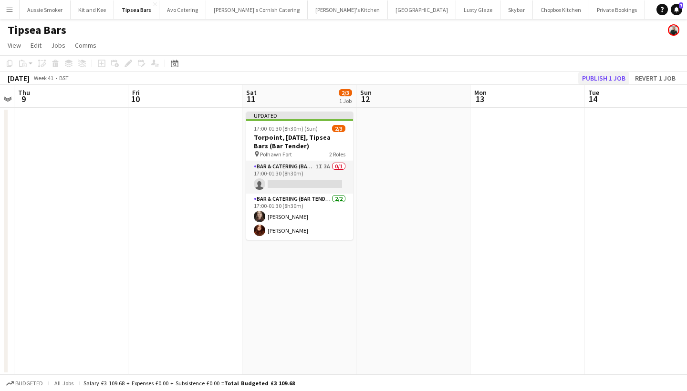
click at [601, 79] on button "Publish 1 job" at bounding box center [604, 78] width 51 height 12
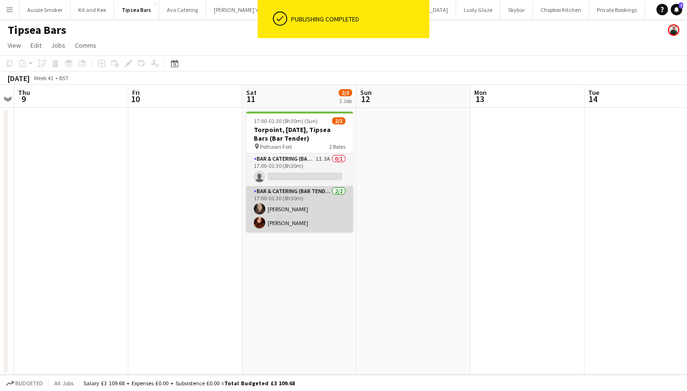
click at [283, 229] on app-card-role "Bar & Catering (Bar Tender) 2/2 17:00-01:30 (8h30m) Emma Williams Megan Roberts" at bounding box center [299, 209] width 107 height 46
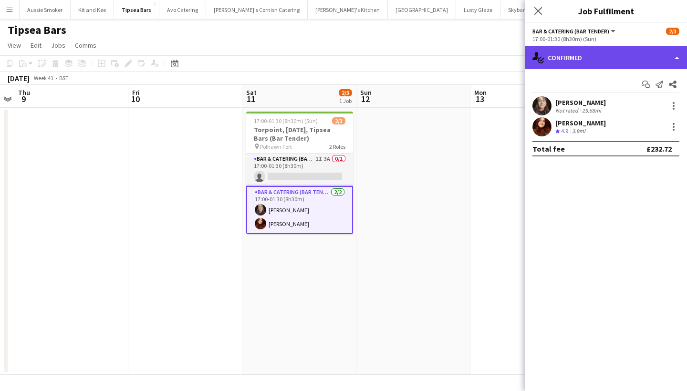
click at [634, 68] on div "single-neutral-actions-check-2 Confirmed" at bounding box center [606, 57] width 162 height 23
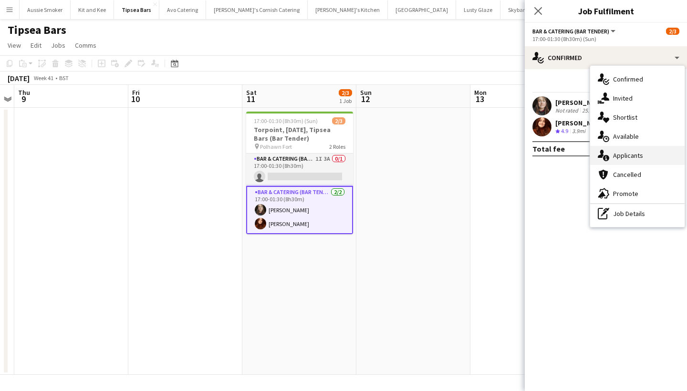
click at [640, 160] on div "single-neutral-actions-information Applicants" at bounding box center [638, 155] width 95 height 19
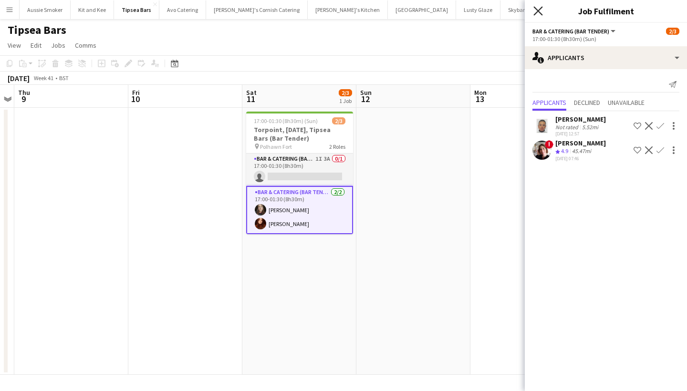
click at [539, 11] on icon at bounding box center [538, 10] width 9 height 9
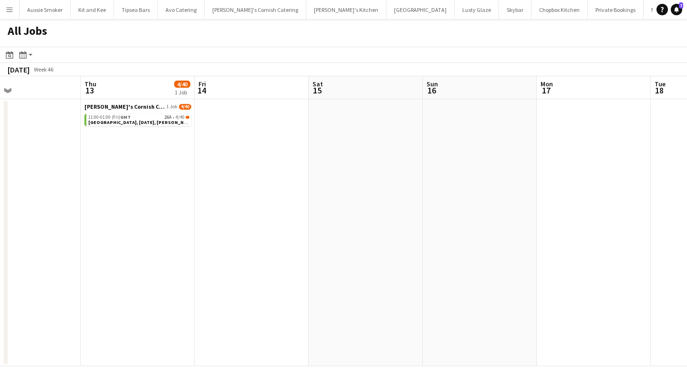
scroll to position [0, 236]
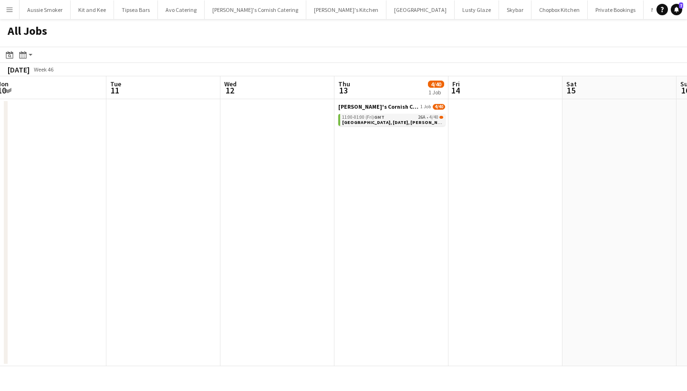
click at [401, 121] on span "[GEOGRAPHIC_DATA], [DATE], [PERSON_NAME]'s Catering" at bounding box center [408, 122] width 132 height 6
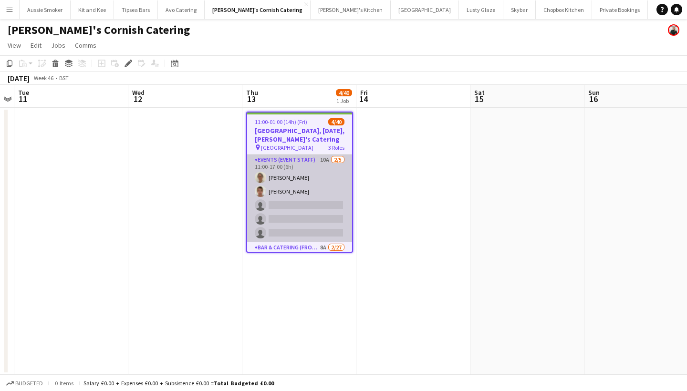
click at [316, 209] on app-card-role "Events (Event Staff) 10A 2/5 11:00-17:00 (6h) Teri Pitman Debbie Stevens single…" at bounding box center [299, 199] width 105 height 88
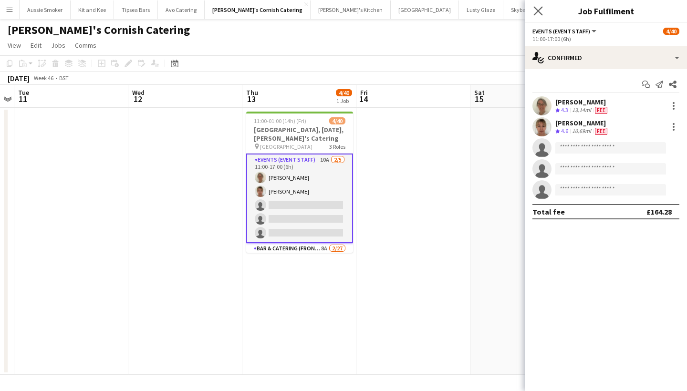
click at [544, 11] on app-icon "Close pop-in" at bounding box center [539, 11] width 14 height 14
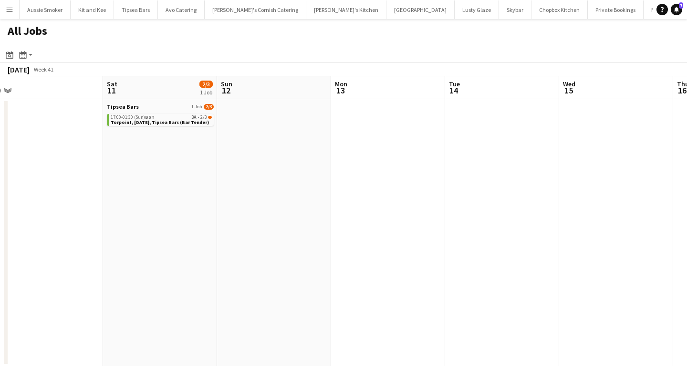
scroll to position [0, 353]
click at [193, 117] on span "3A" at bounding box center [194, 117] width 5 height 5
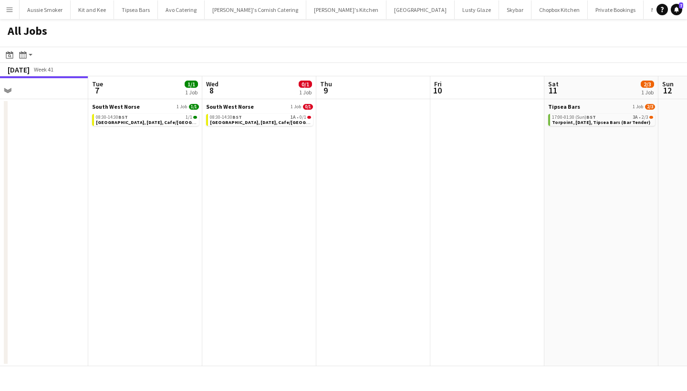
scroll to position [0, 369]
click at [567, 121] on span "Torpoint, 11th October, Tipsea Bars (Bar Tender)" at bounding box center [600, 122] width 98 height 6
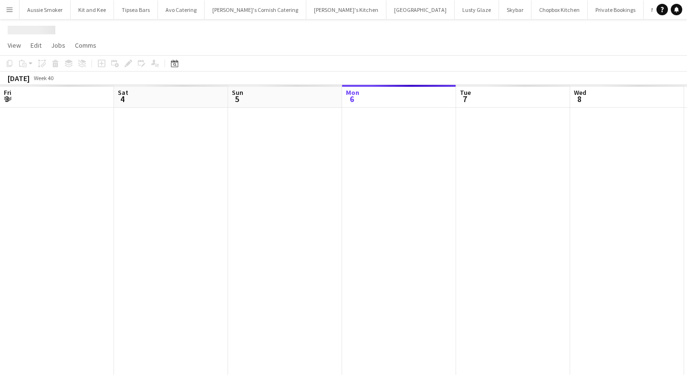
scroll to position [0, 228]
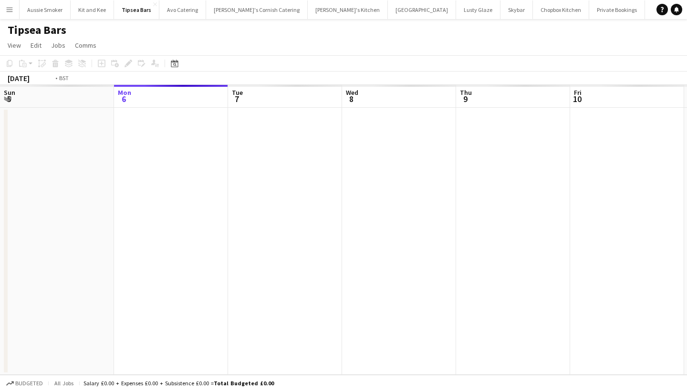
scroll to position [0, 328]
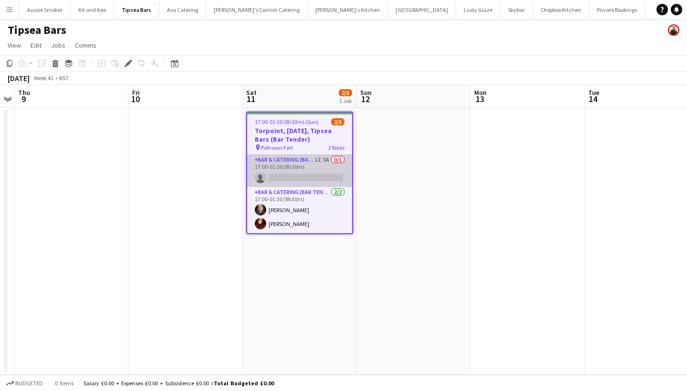
click at [313, 168] on app-card-role "Bar & Catering (Bar Manager) 1I 3A 0/1 17:00-01:30 (8h30m) single-neutral-actio…" at bounding box center [299, 171] width 105 height 32
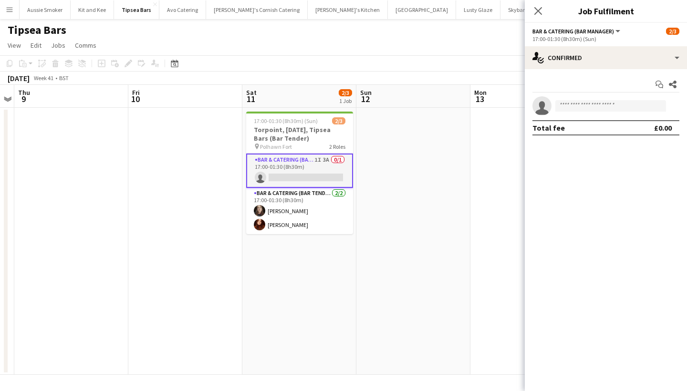
click at [575, 114] on app-invite-slot "single-neutral-actions" at bounding box center [606, 105] width 162 height 19
click at [568, 107] on input at bounding box center [611, 105] width 111 height 11
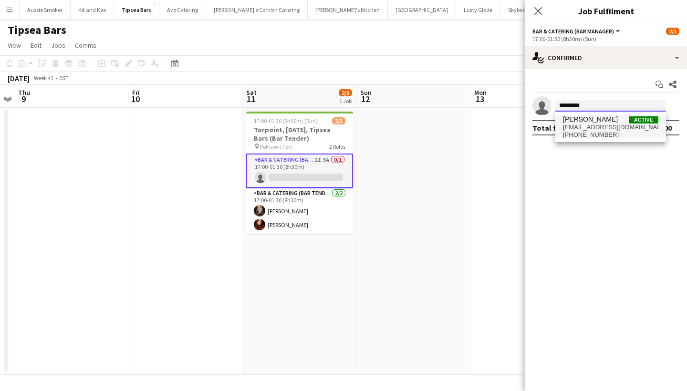
type input "*********"
click at [586, 129] on span "[EMAIL_ADDRESS][DOMAIN_NAME]" at bounding box center [610, 128] width 95 height 8
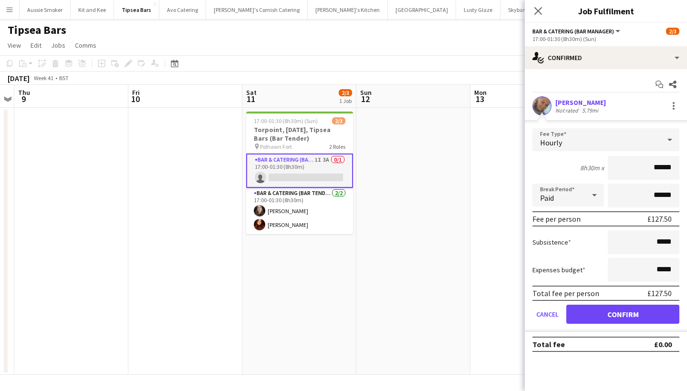
click at [631, 308] on button "Confirm" at bounding box center [623, 314] width 113 height 19
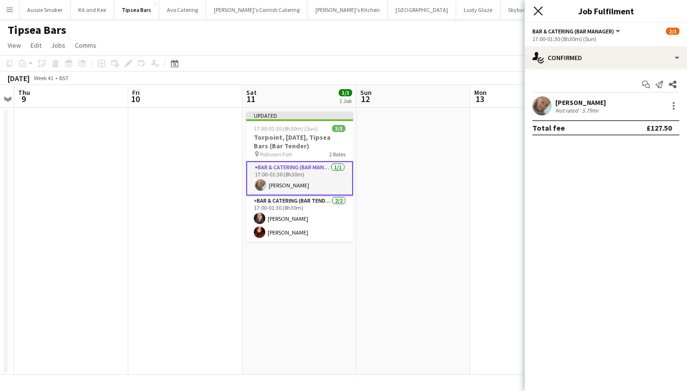
click at [538, 7] on icon "Close pop-in" at bounding box center [538, 10] width 9 height 9
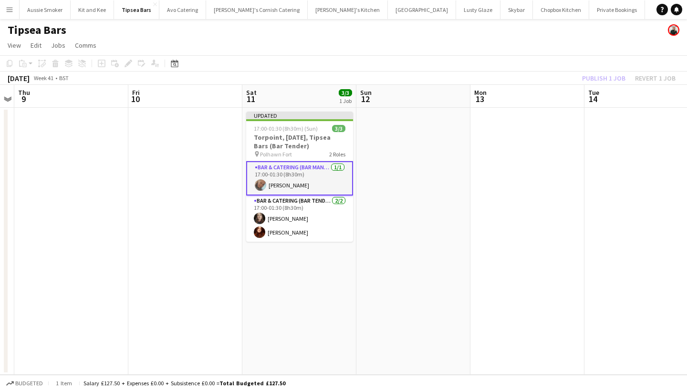
click at [610, 73] on div "Publish 1 job Revert 1 job" at bounding box center [629, 78] width 116 height 12
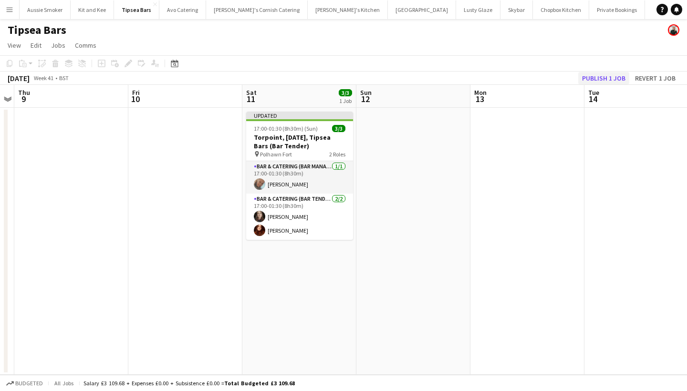
click at [610, 73] on button "Publish 1 job" at bounding box center [604, 78] width 51 height 12
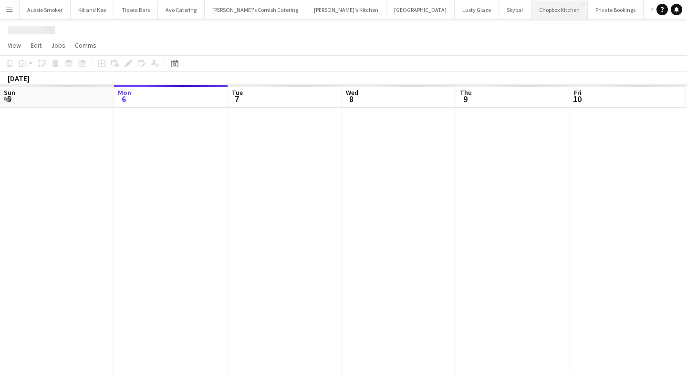
scroll to position [0, 328]
